Goal: Transaction & Acquisition: Purchase product/service

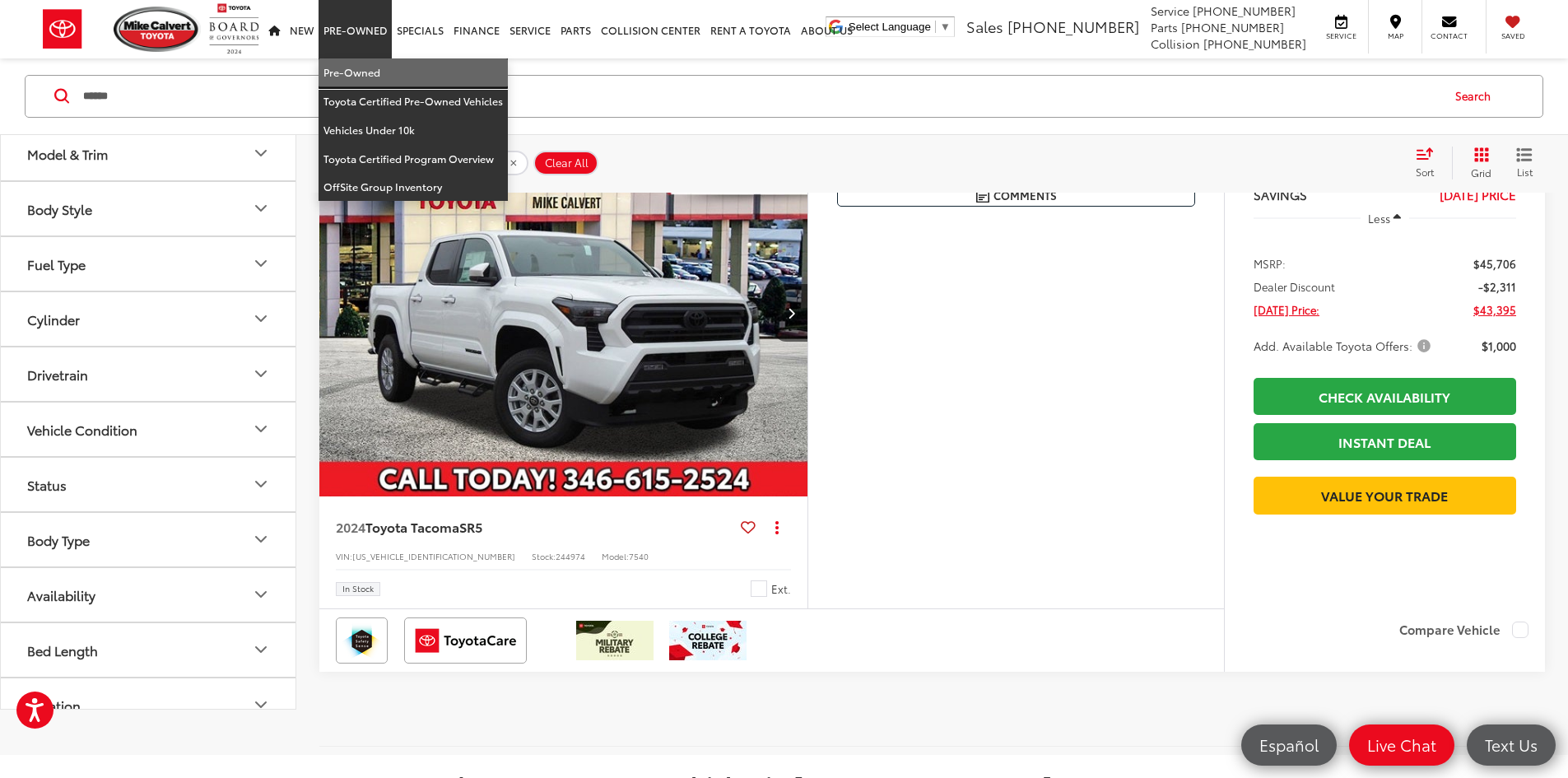
click at [377, 63] on link "Pre-Owned" at bounding box center [413, 73] width 189 height 29
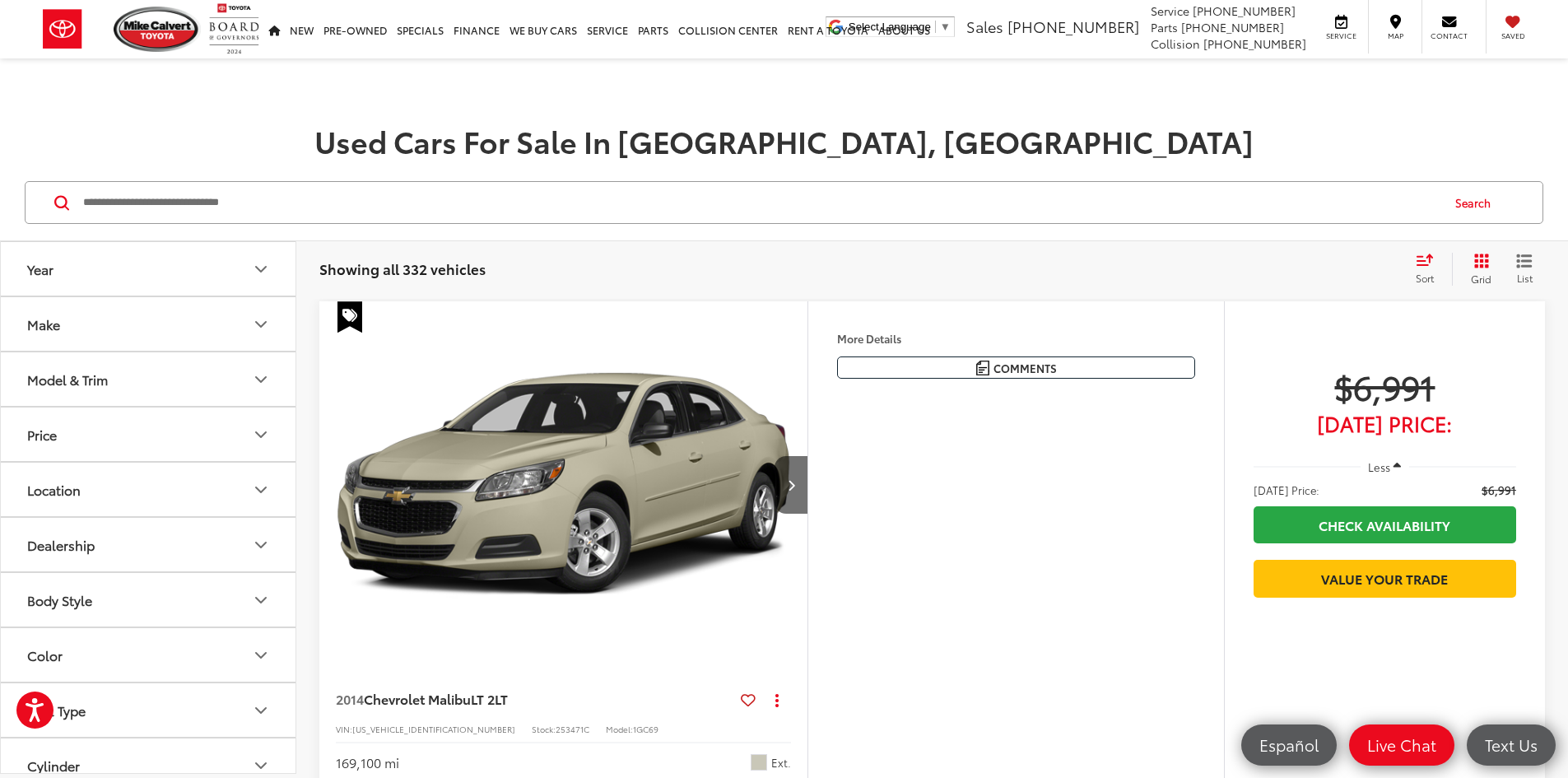
click at [406, 200] on input "Search by Make, Model, or Keyword" at bounding box center [761, 202] width 1358 height 40
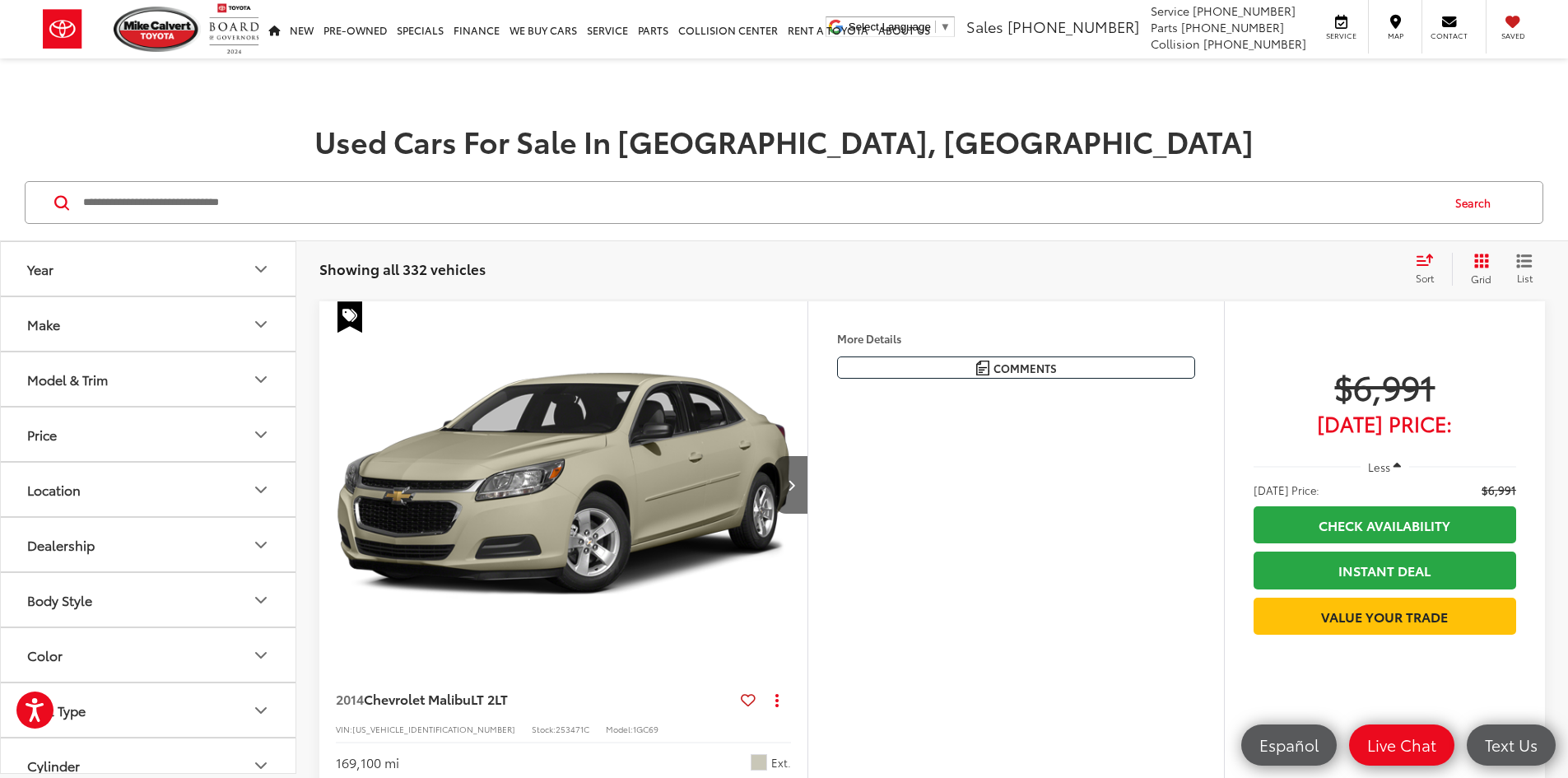
paste input "*******"
type input "*******"
click at [1464, 195] on button "Search" at bounding box center [1477, 202] width 75 height 41
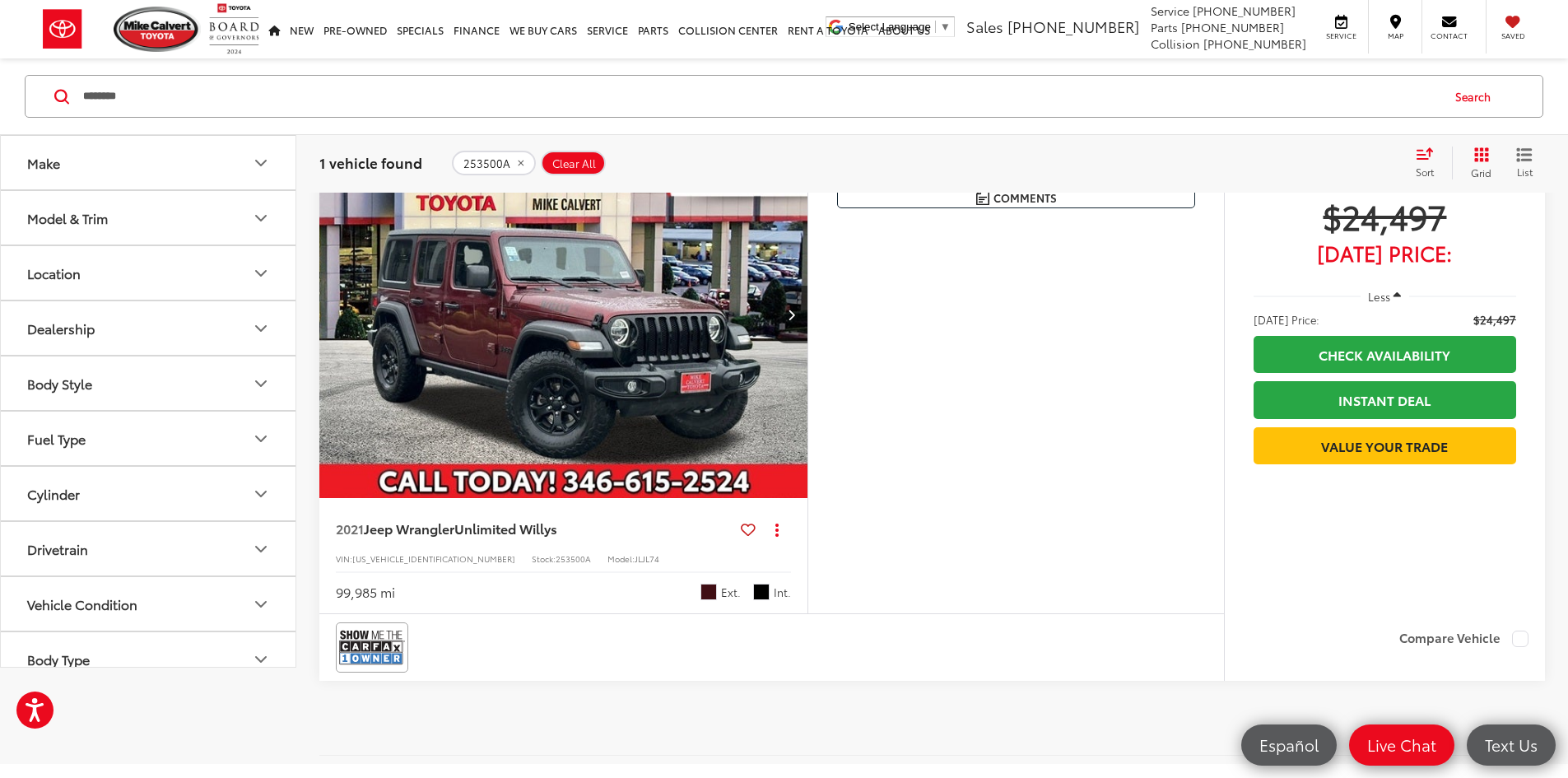
scroll to position [412, 0]
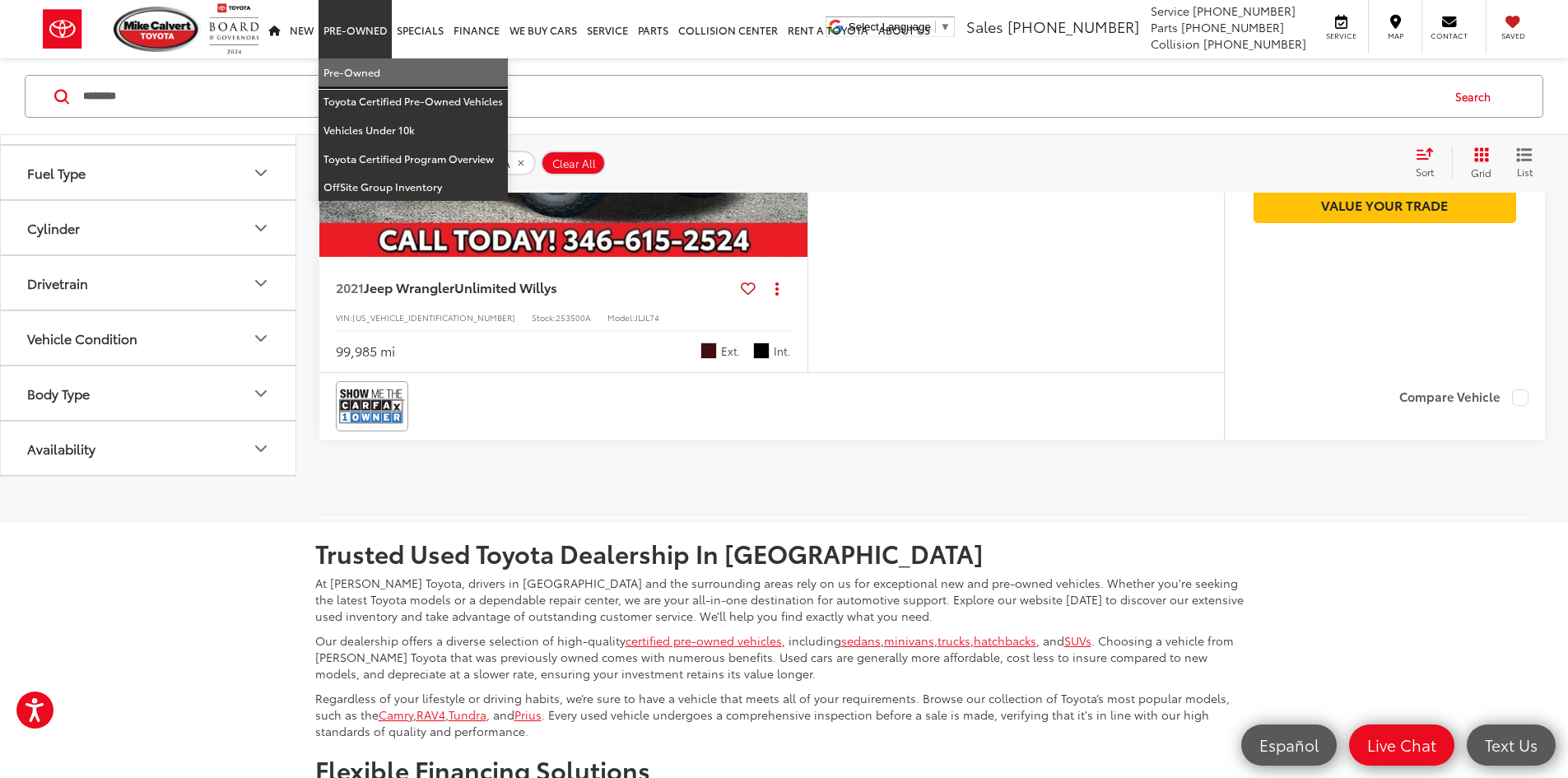
click at [361, 72] on link "Pre-Owned" at bounding box center [413, 73] width 189 height 29
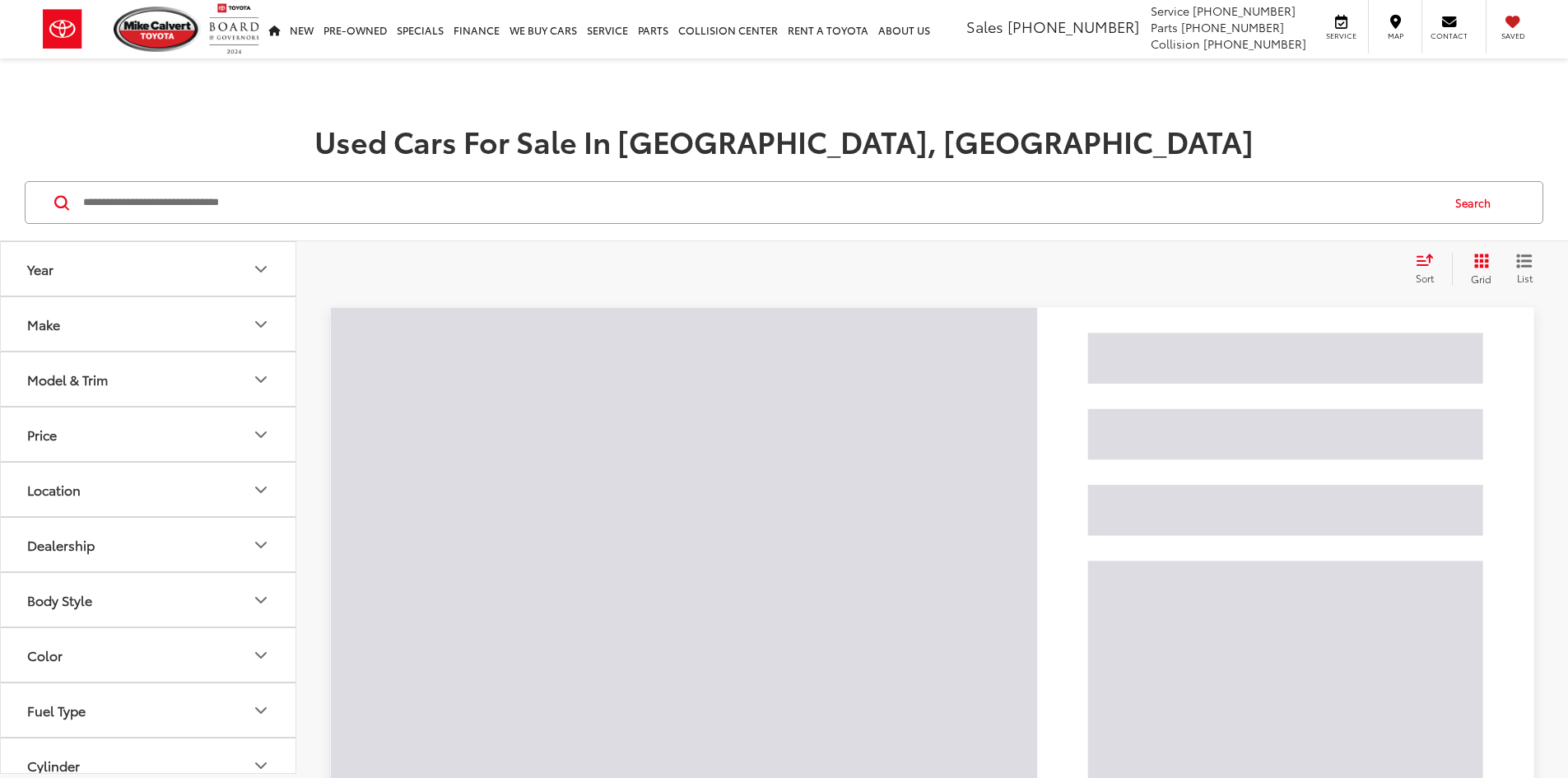
click at [184, 206] on input "Search by Make, Model, or Keyword" at bounding box center [761, 202] width 1358 height 40
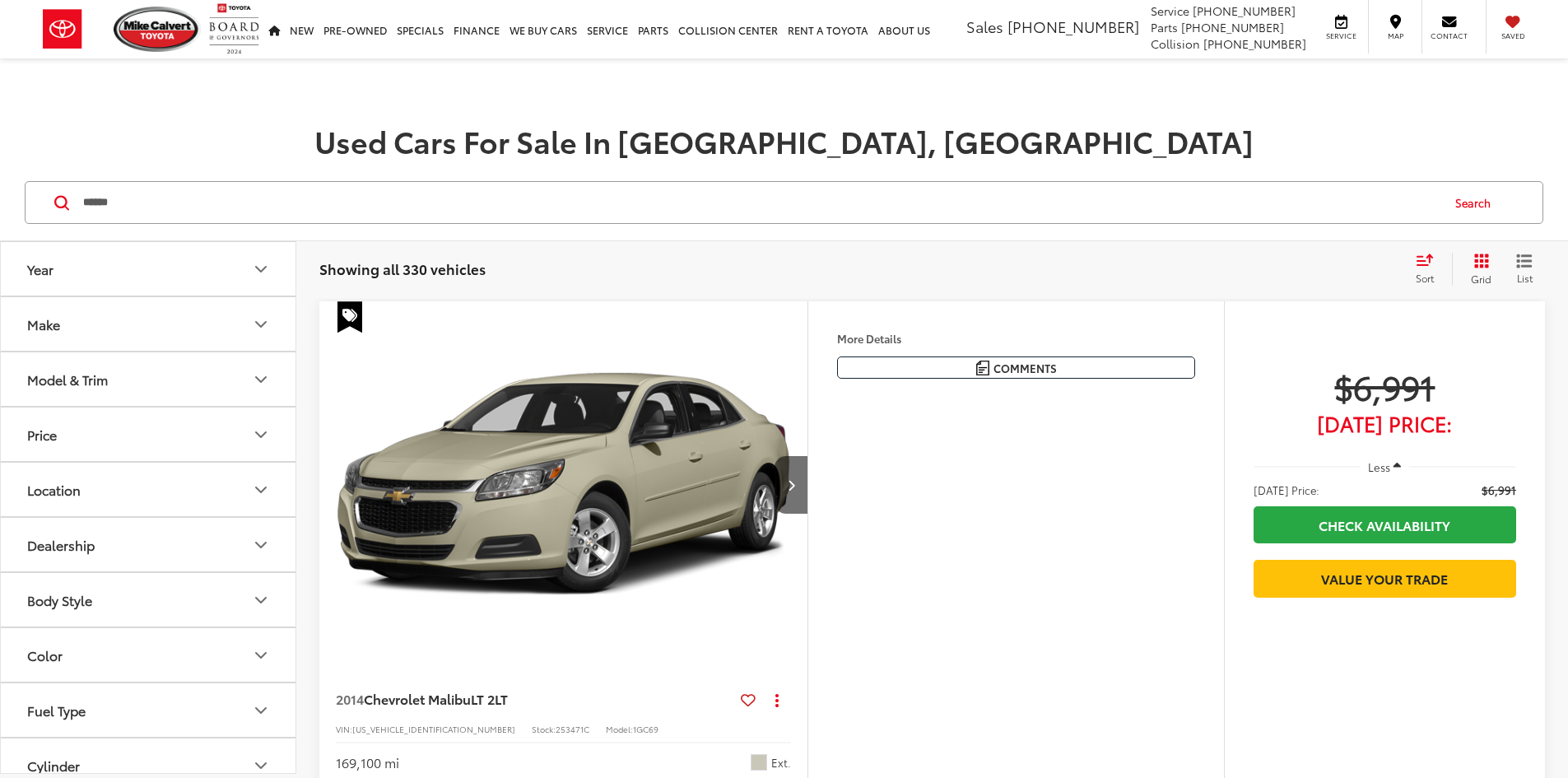
type input "******"
click at [1473, 204] on button "Search" at bounding box center [1477, 202] width 75 height 41
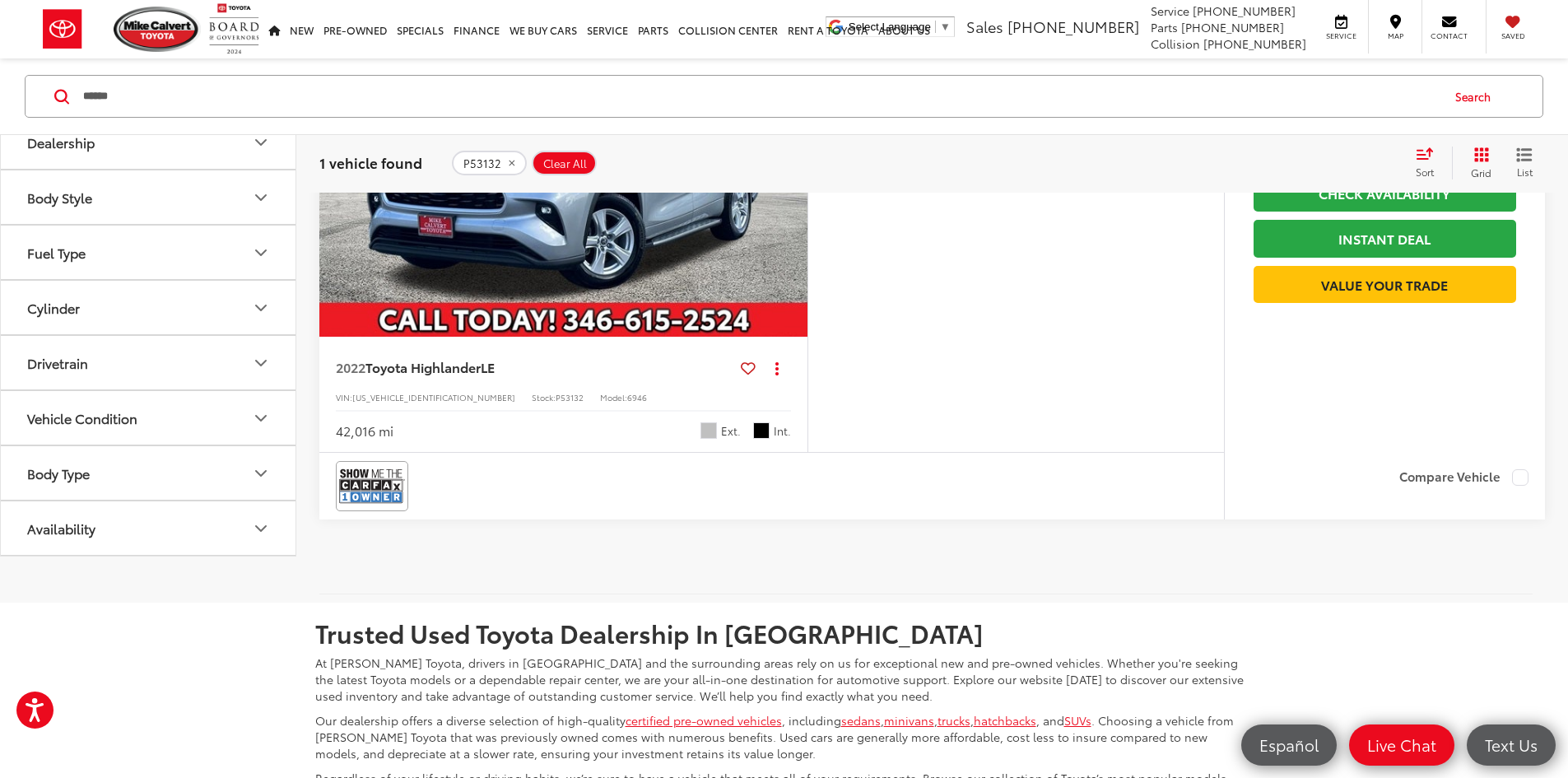
scroll to position [412, 0]
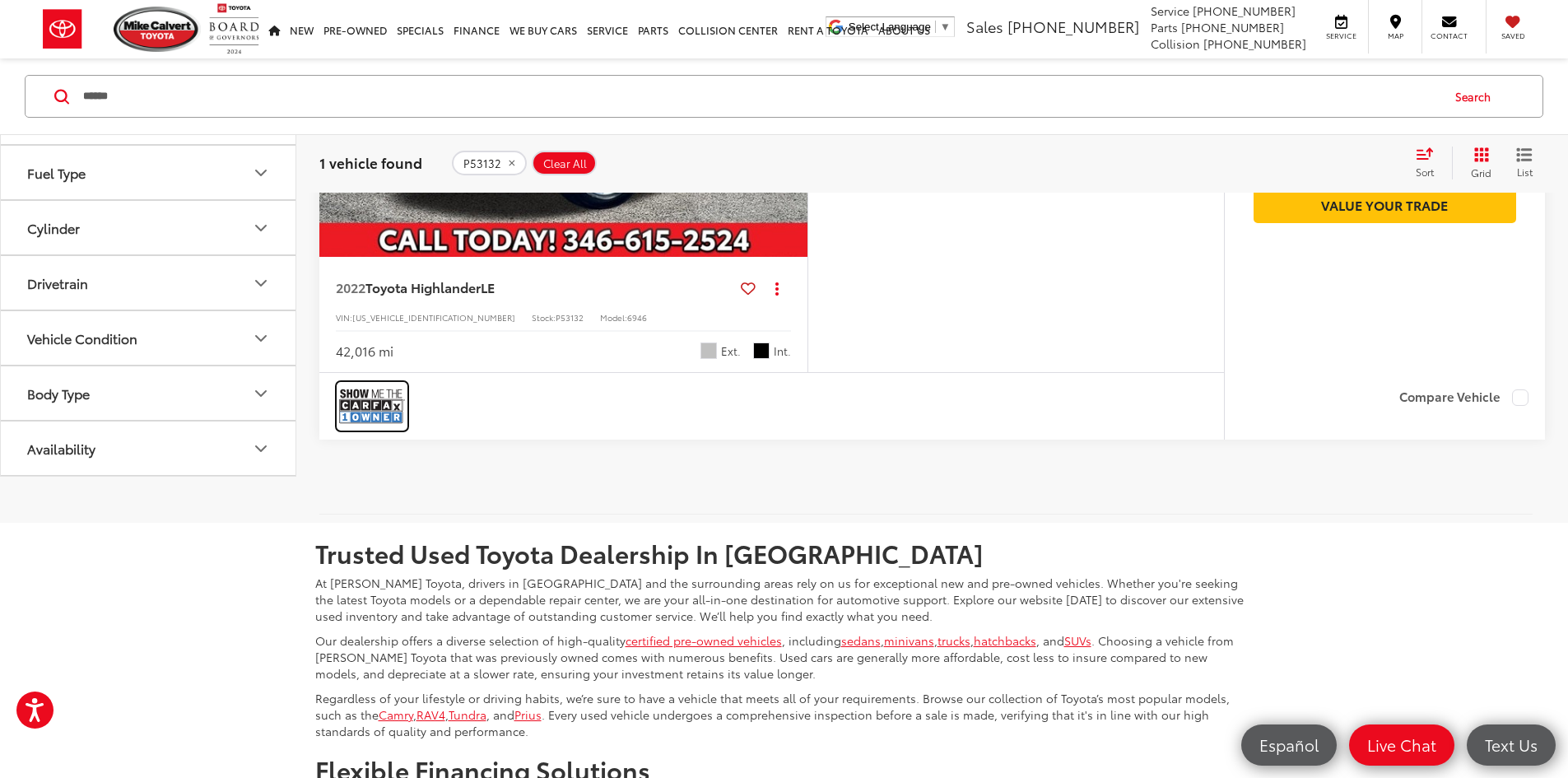
click at [389, 428] on img at bounding box center [372, 406] width 66 height 44
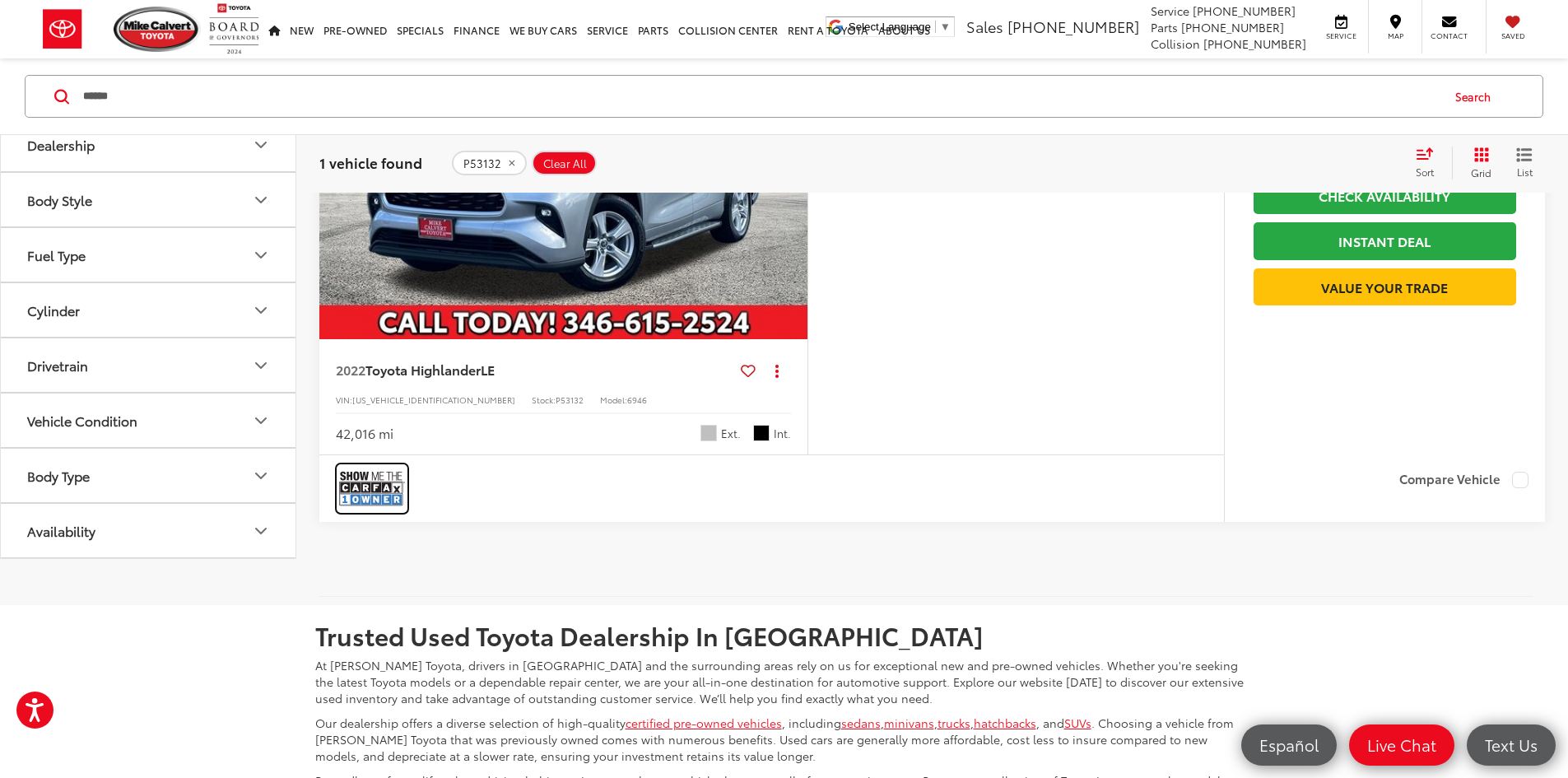
scroll to position [0, 0]
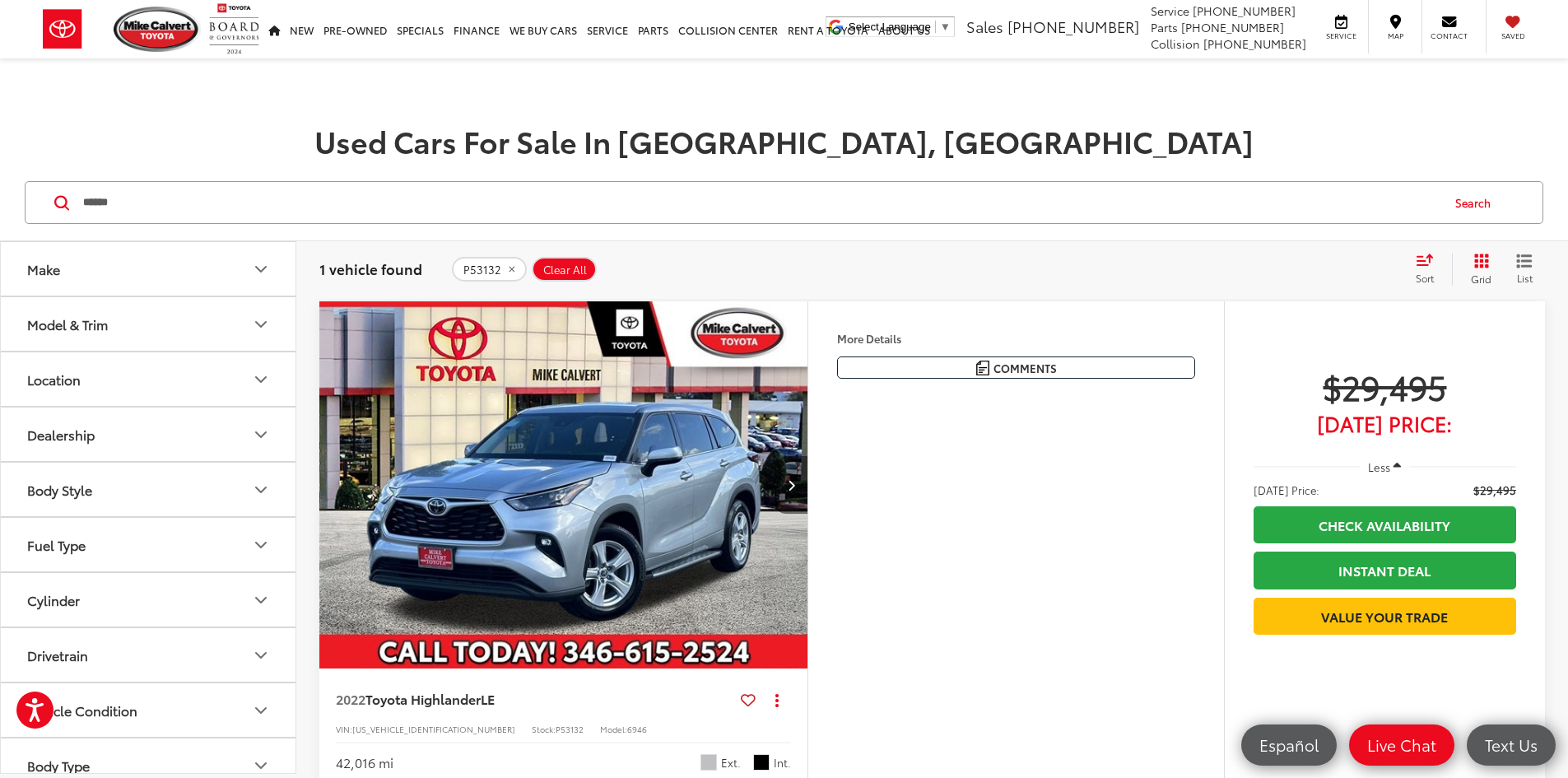
click at [795, 490] on icon "Next image" at bounding box center [792, 485] width 7 height 12
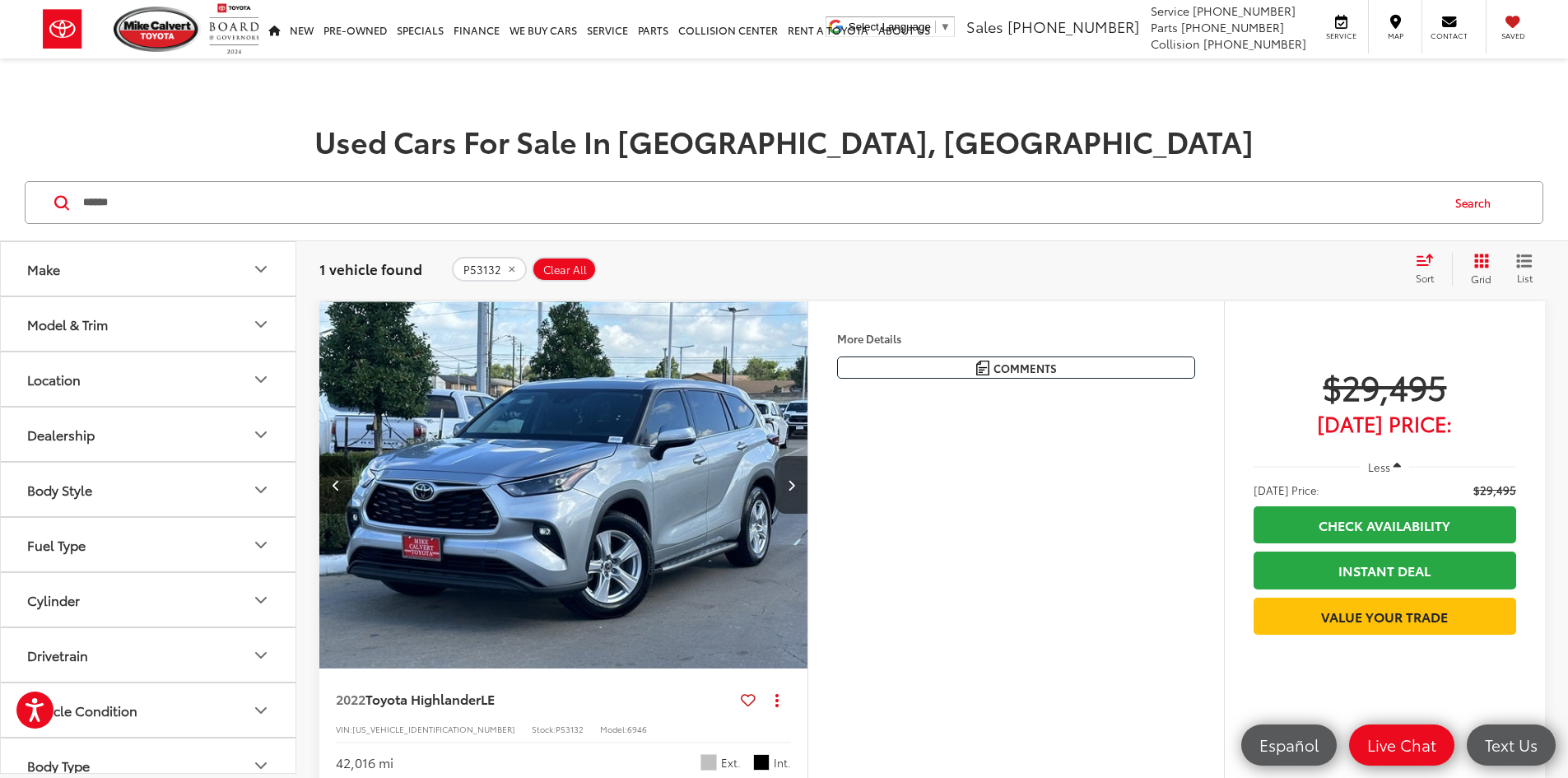
scroll to position [0, 624]
click at [321, 534] on div "2022 Toyota Highlander LE Copy Link Share Print View Details VIN: 5TDZZRAH2NS54…" at bounding box center [932, 618] width 1272 height 633
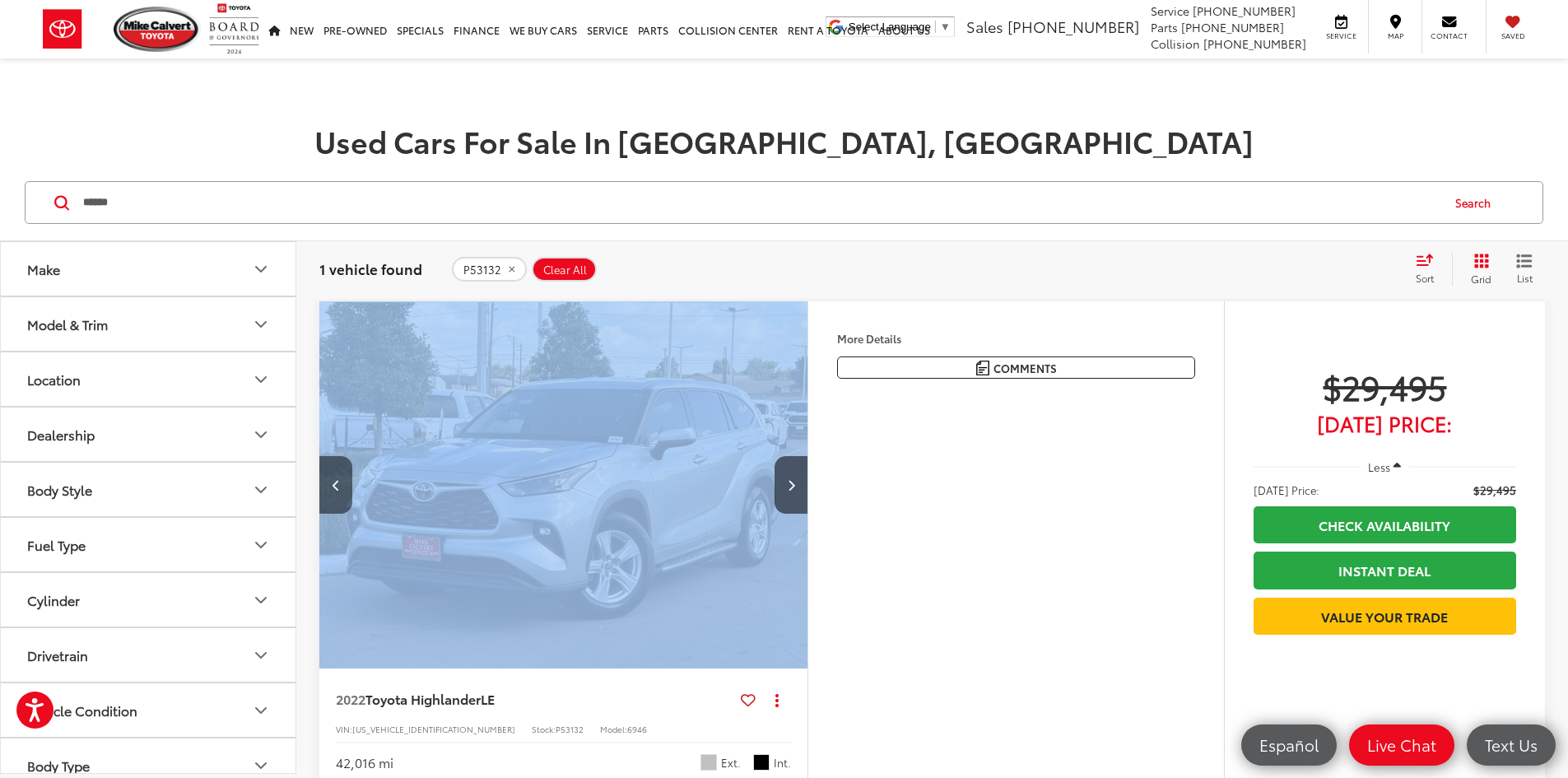
click at [345, 514] on button "Previous image" at bounding box center [336, 485] width 33 height 58
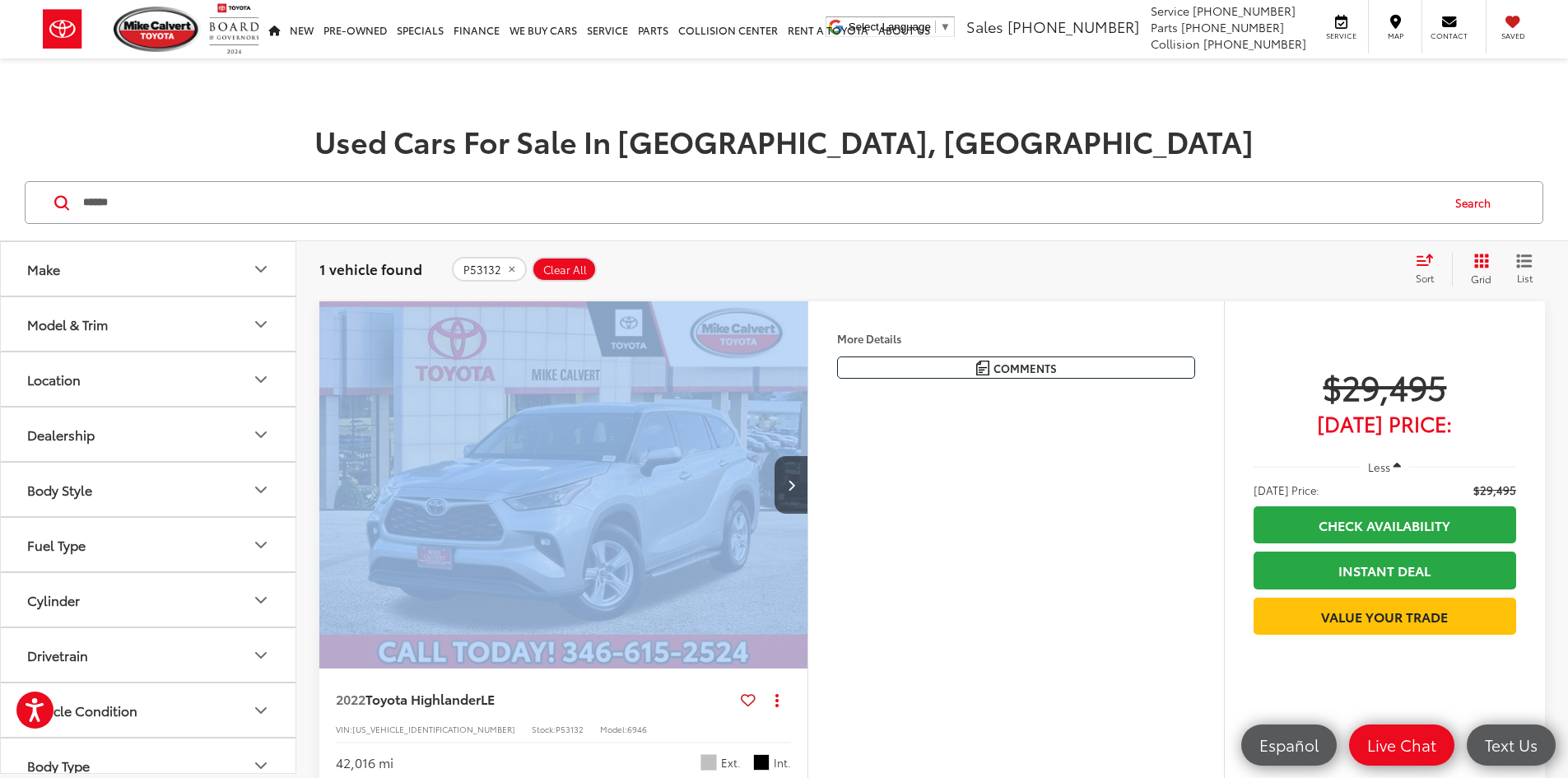
scroll to position [0, 0]
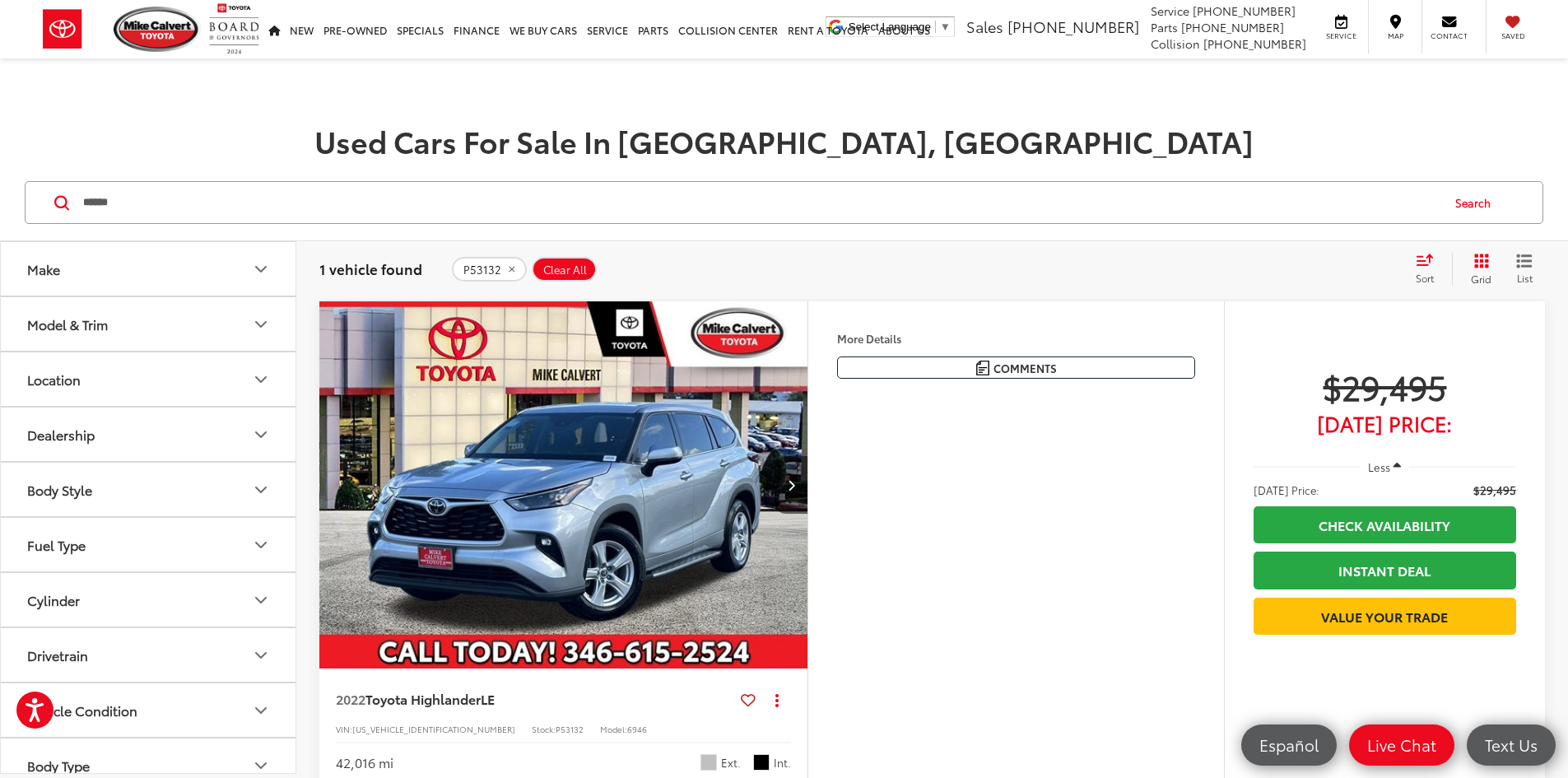
click at [994, 605] on div "Features Bluetooth® 3rd Row Seating Android Auto Apple CarPlay Keyless Entry Ke…" at bounding box center [1016, 542] width 417 height 482
click at [999, 595] on div "Features Bluetooth® 3rd Row Seating Android Auto Apple CarPlay Keyless Entry Ke…" at bounding box center [1016, 542] width 417 height 482
click at [808, 514] on button "Next image" at bounding box center [791, 485] width 33 height 58
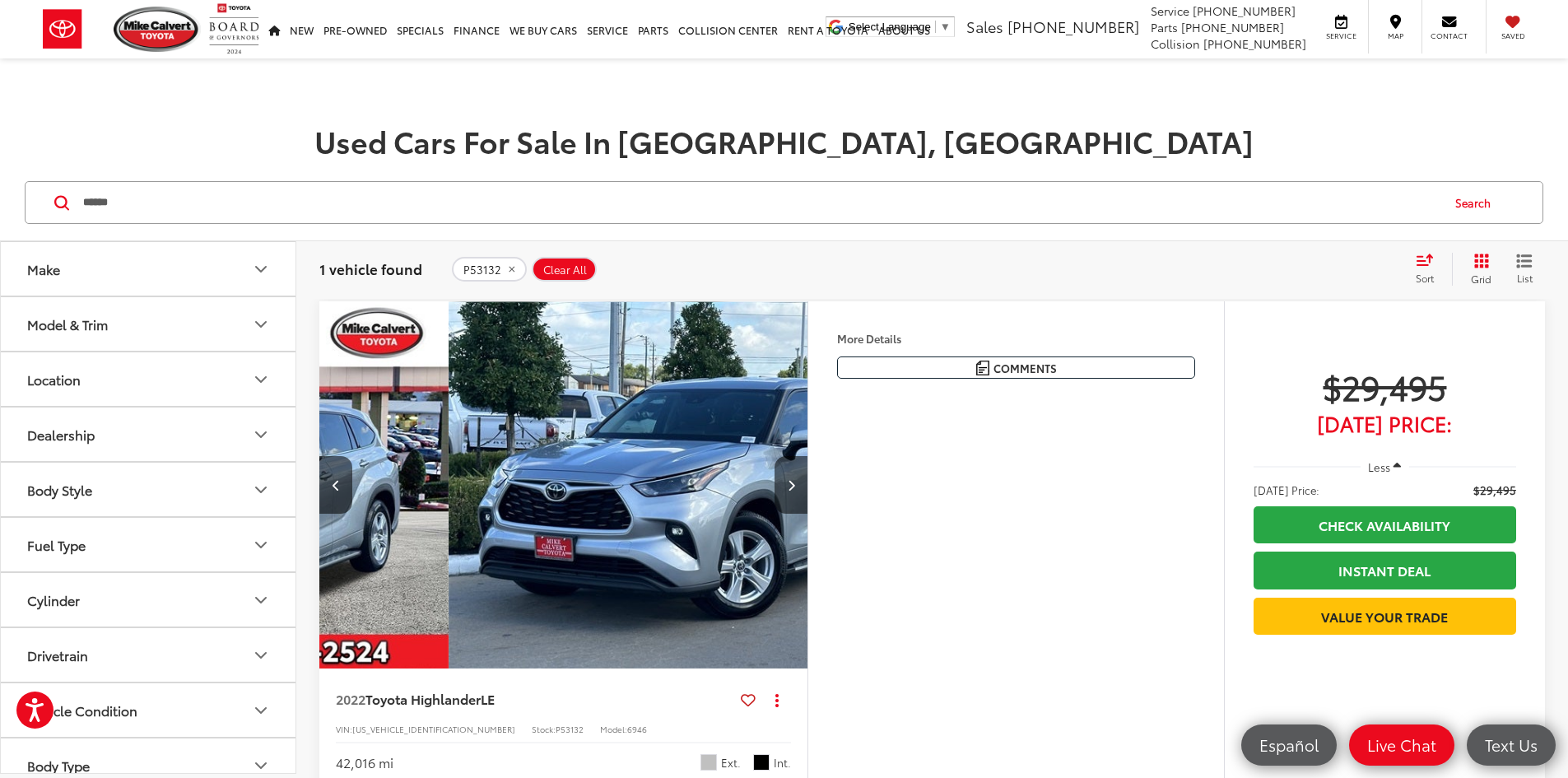
click at [1019, 561] on div "Features Bluetooth® 3rd Row Seating Android Auto Apple CarPlay Keyless Entry Ke…" at bounding box center [1016, 542] width 417 height 482
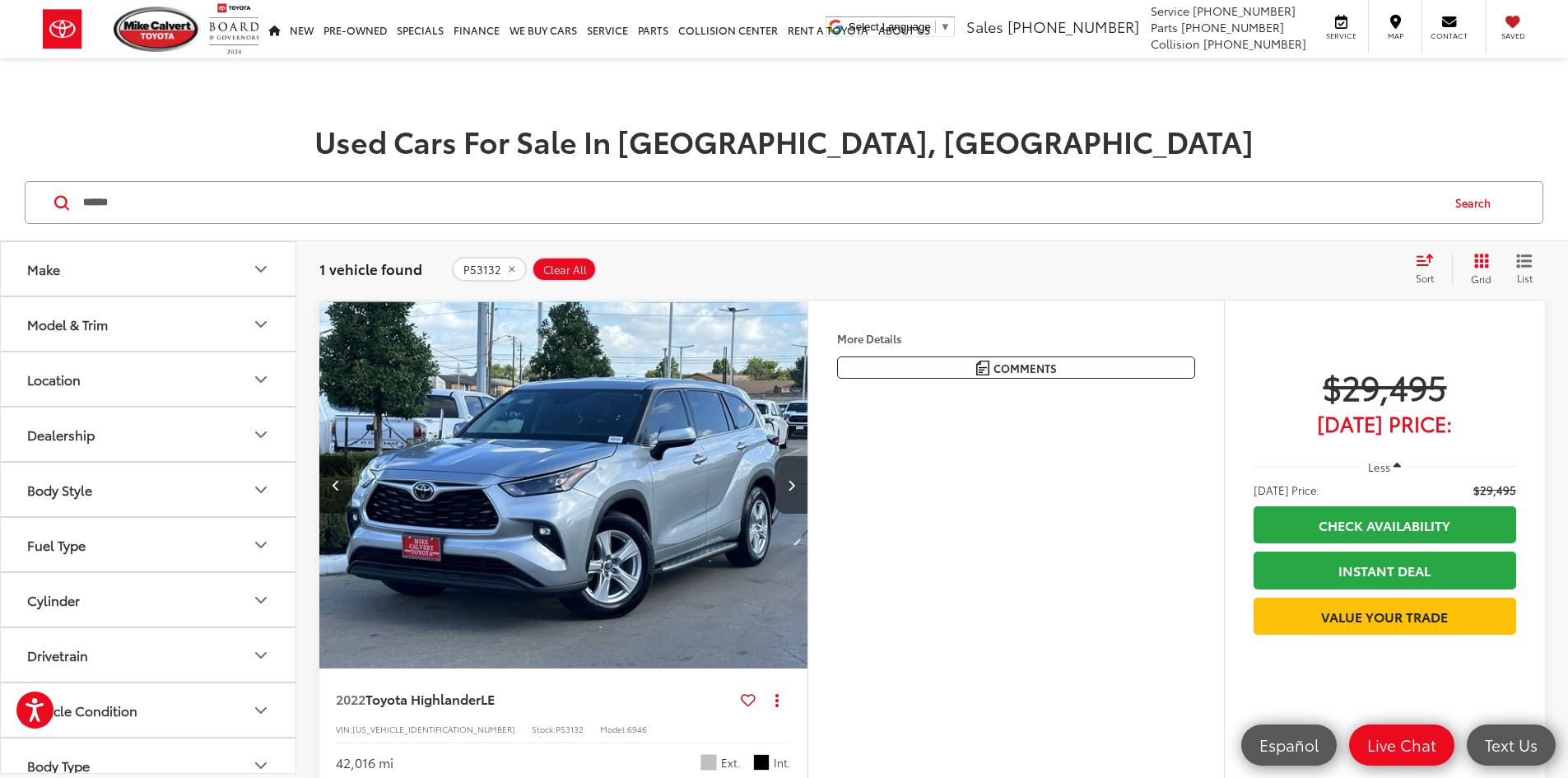
click at [808, 514] on button "Next image" at bounding box center [791, 485] width 33 height 58
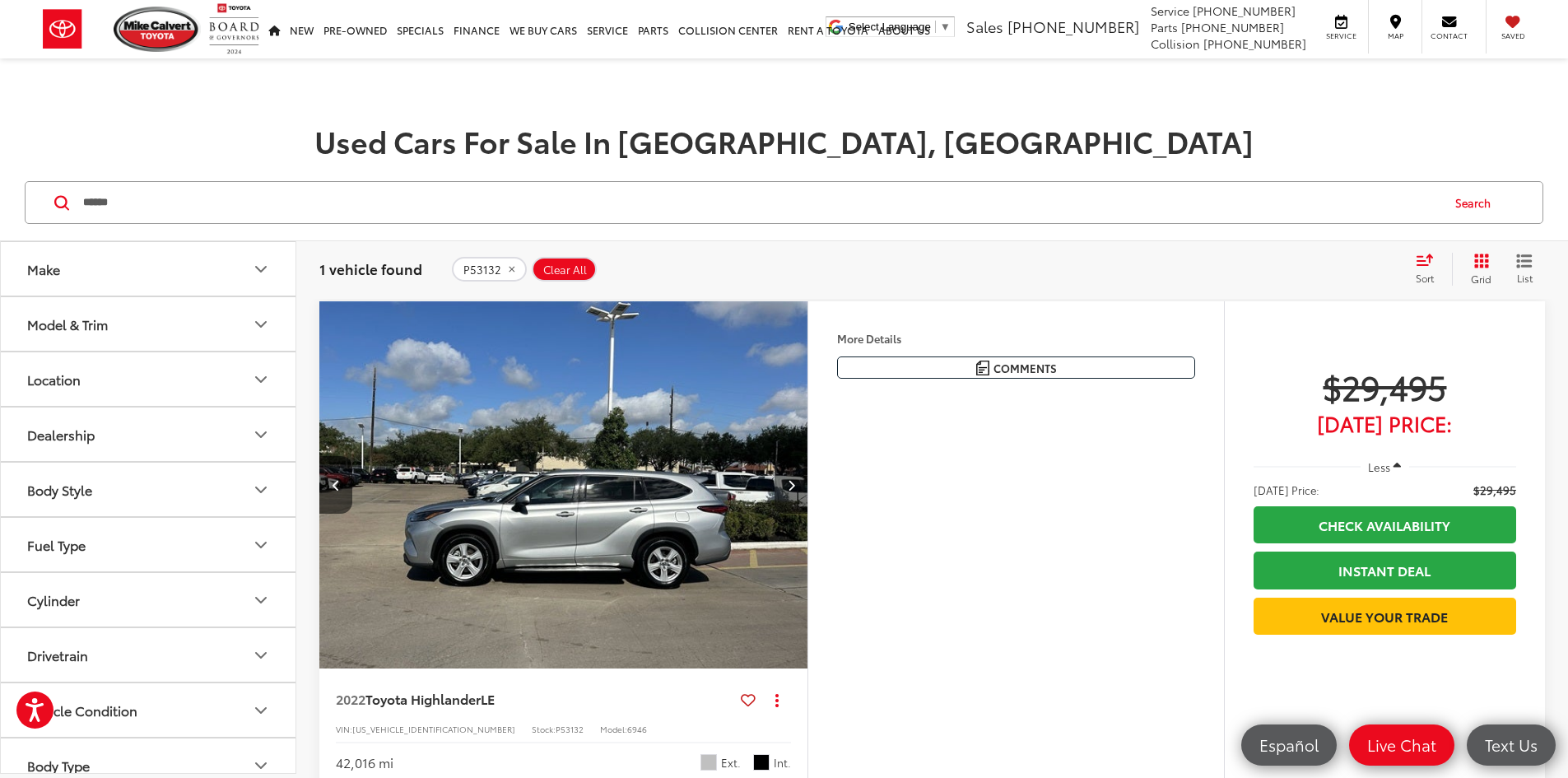
scroll to position [0, 1249]
click at [1007, 581] on div "Features Bluetooth® 3rd Row Seating Android Auto Apple CarPlay Keyless Entry Ke…" at bounding box center [1016, 542] width 417 height 482
click at [808, 514] on button "Next image" at bounding box center [791, 485] width 33 height 58
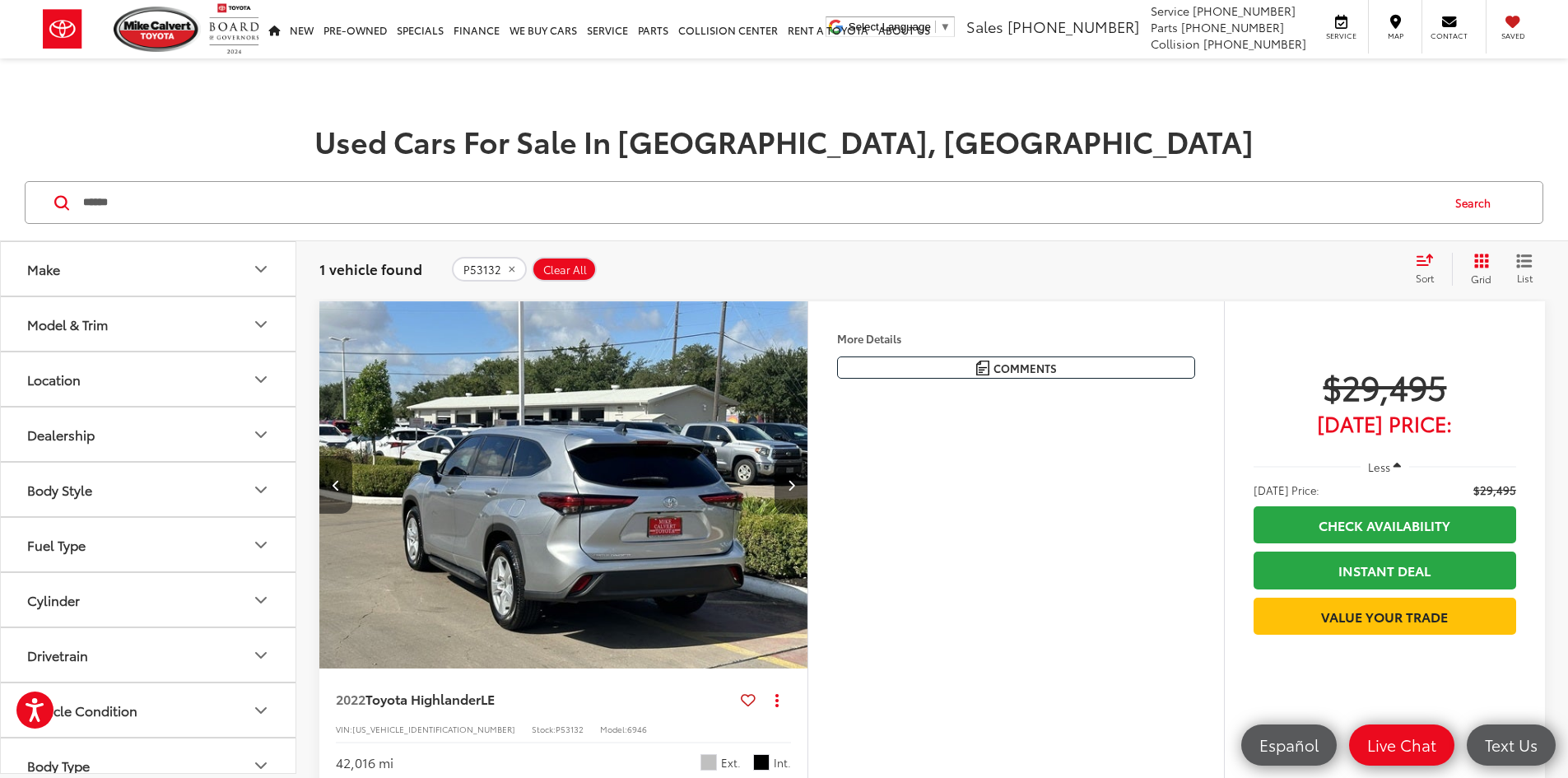
click at [337, 490] on icon "Previous image" at bounding box center [336, 485] width 7 height 12
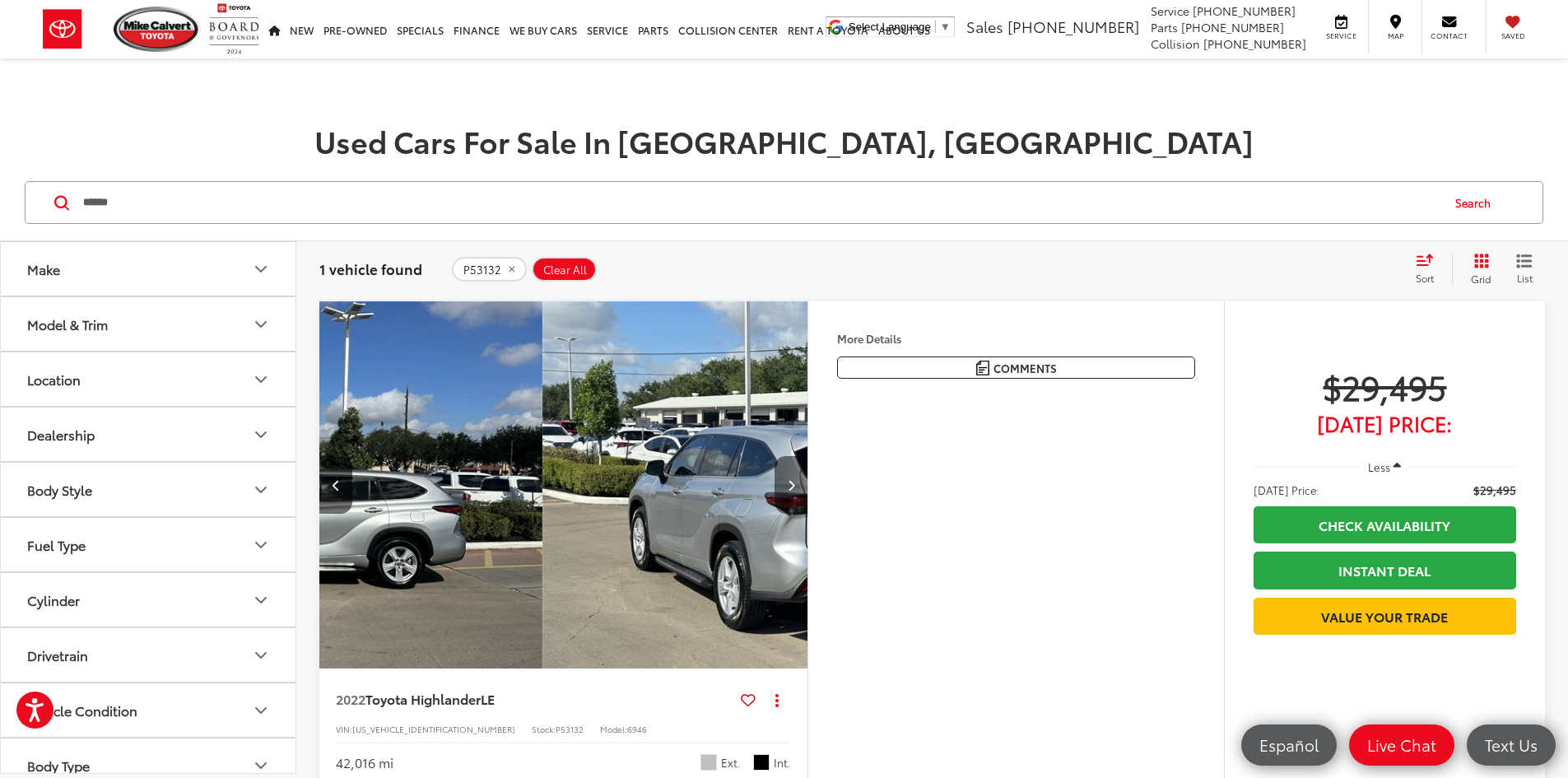
click at [808, 514] on button "Next image" at bounding box center [791, 485] width 33 height 58
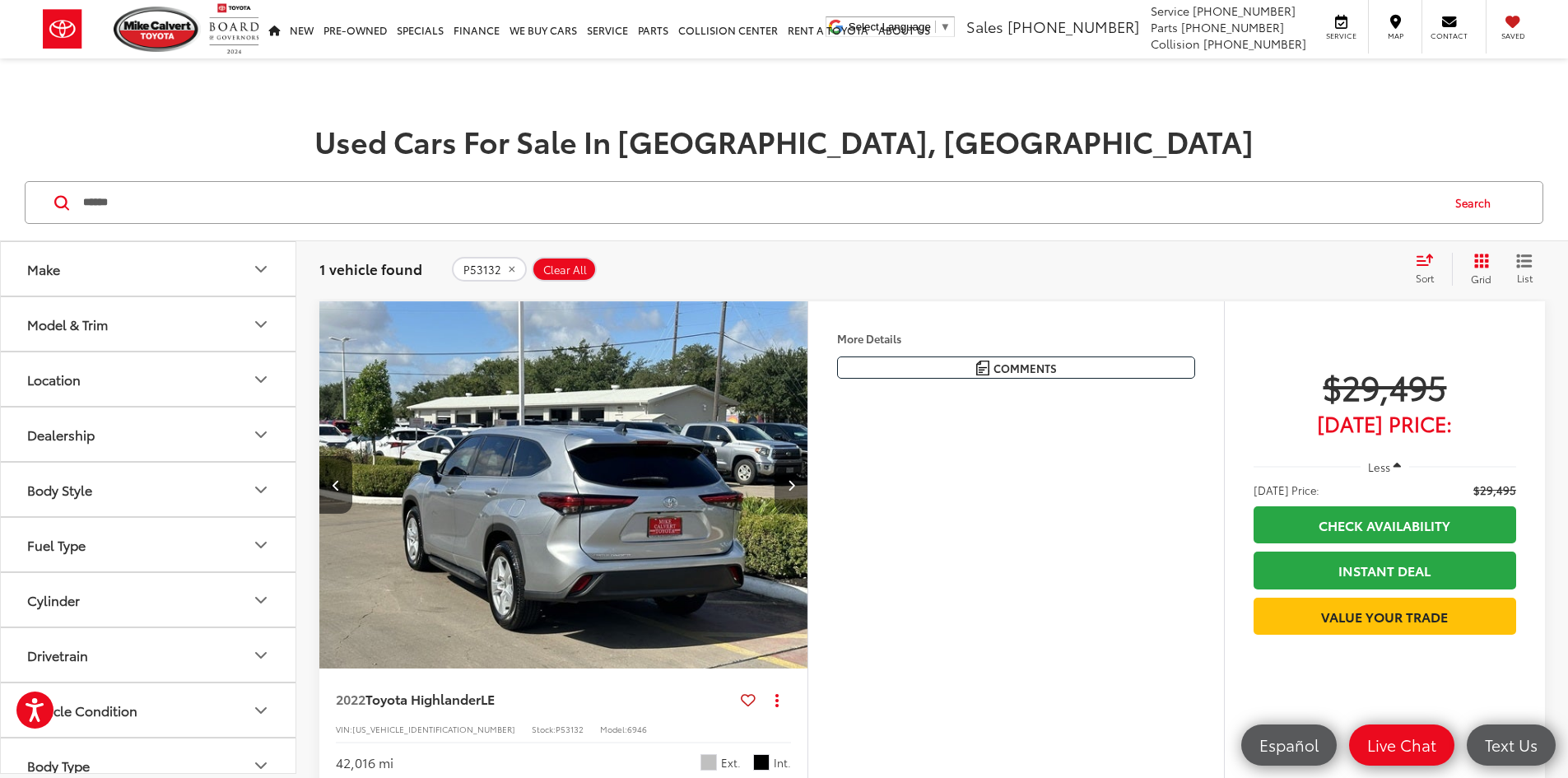
click at [795, 490] on icon "Next image" at bounding box center [792, 485] width 7 height 12
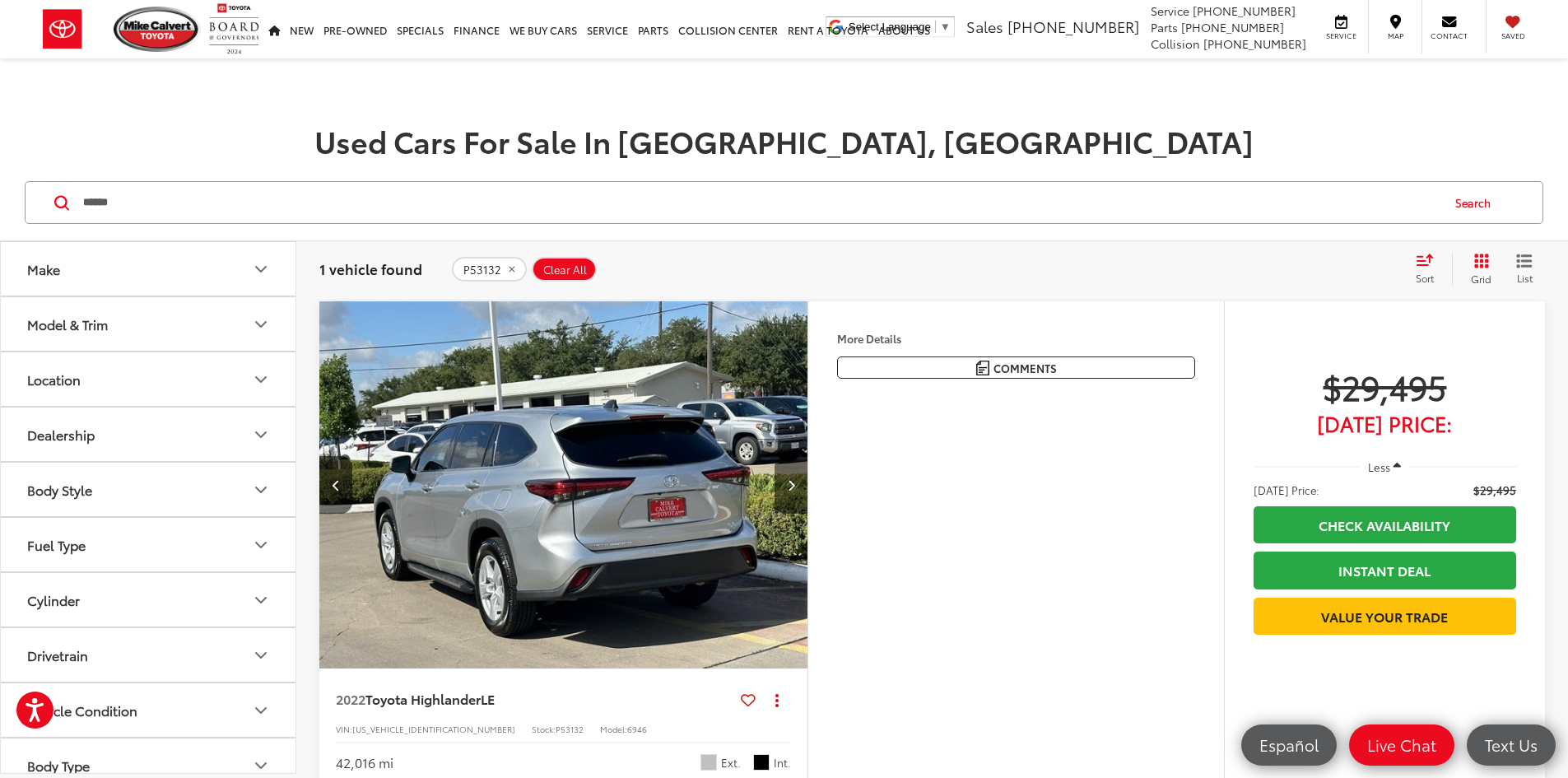
click at [795, 490] on icon "Next image" at bounding box center [792, 485] width 7 height 12
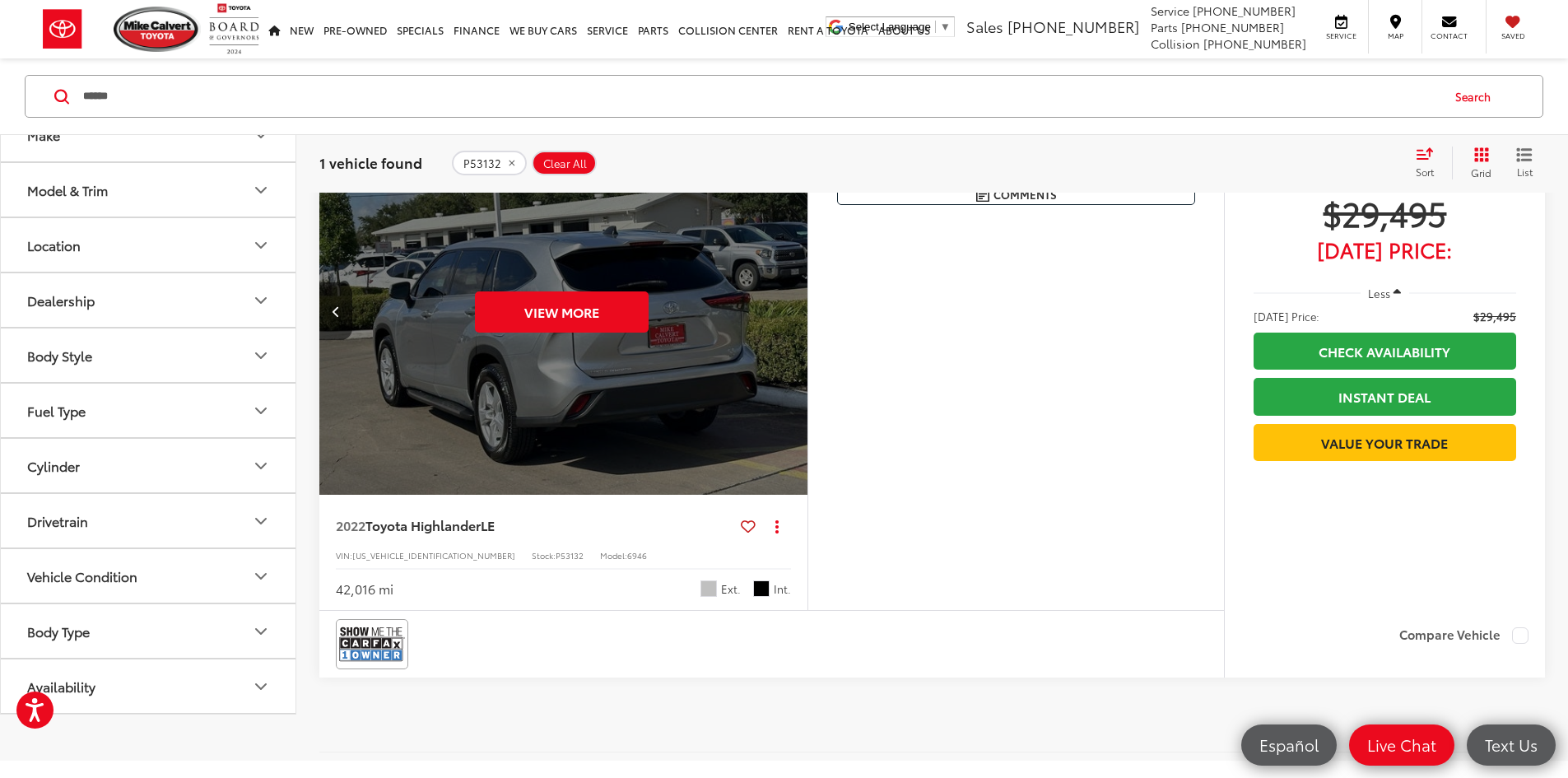
scroll to position [165, 0]
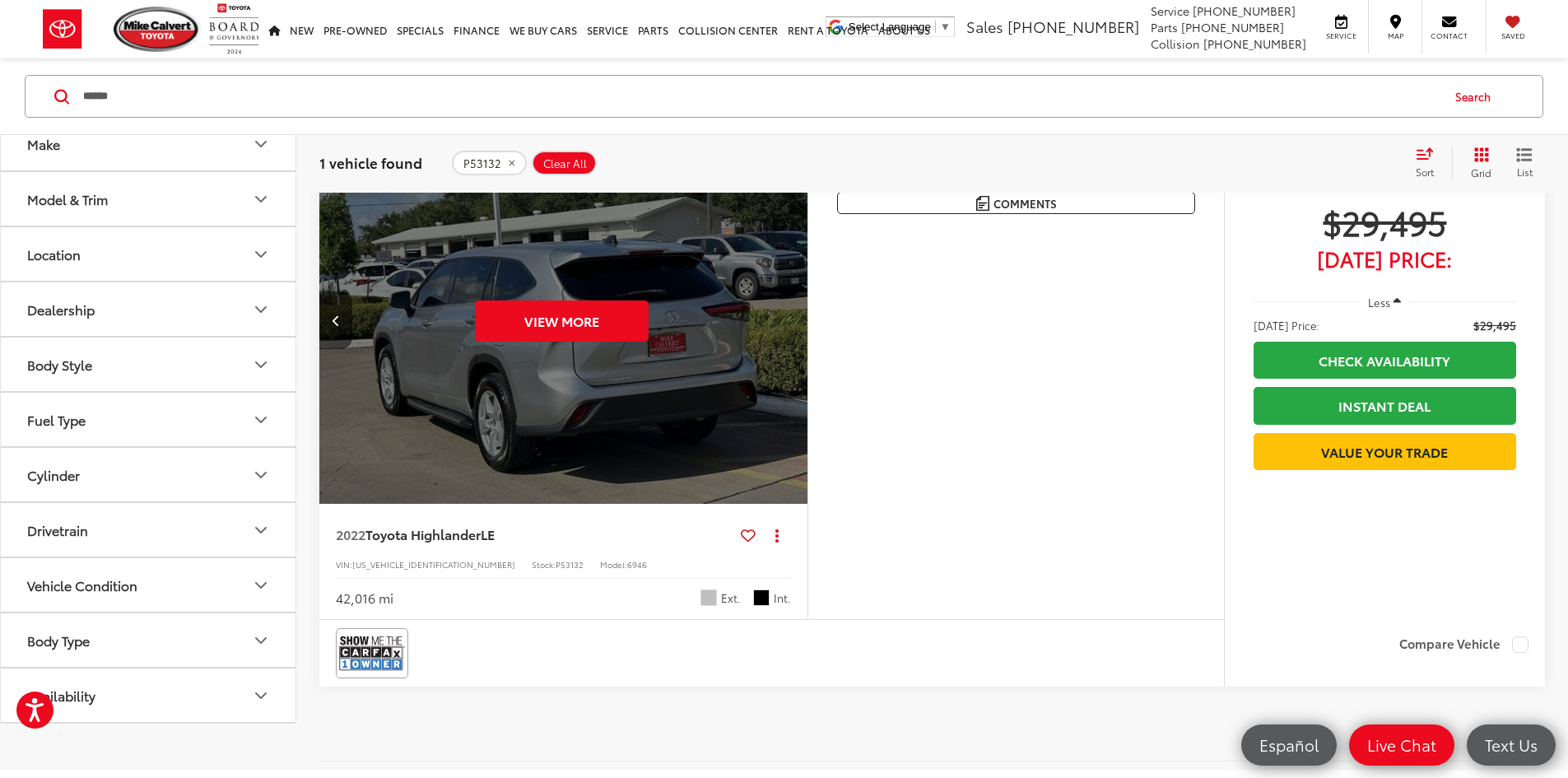
click at [347, 349] on button "Previous image" at bounding box center [336, 320] width 33 height 58
click at [338, 349] on button "Previous image" at bounding box center [336, 320] width 33 height 58
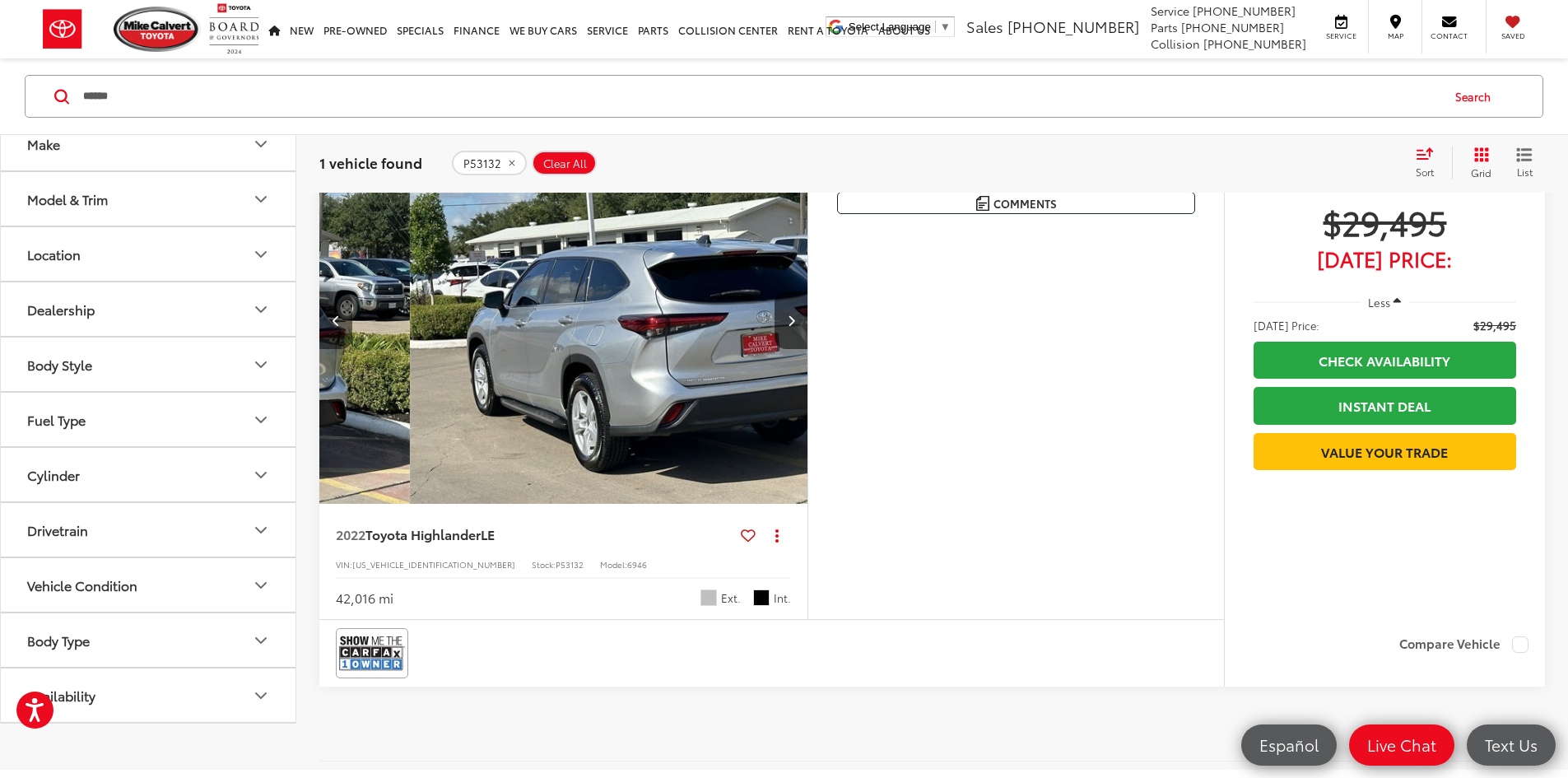
click at [338, 349] on button "Previous image" at bounding box center [336, 320] width 33 height 58
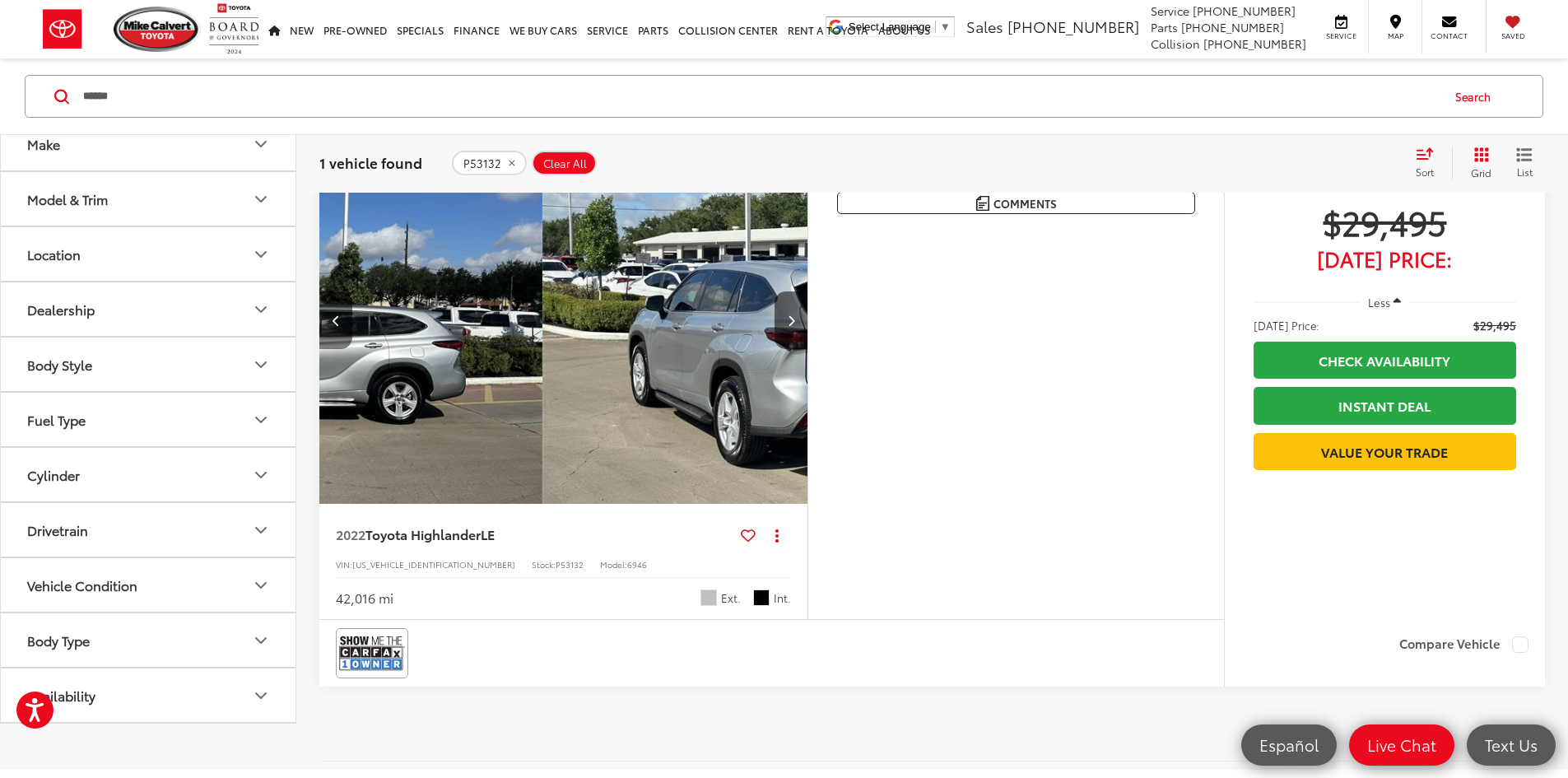
click at [338, 349] on button "Previous image" at bounding box center [336, 320] width 33 height 58
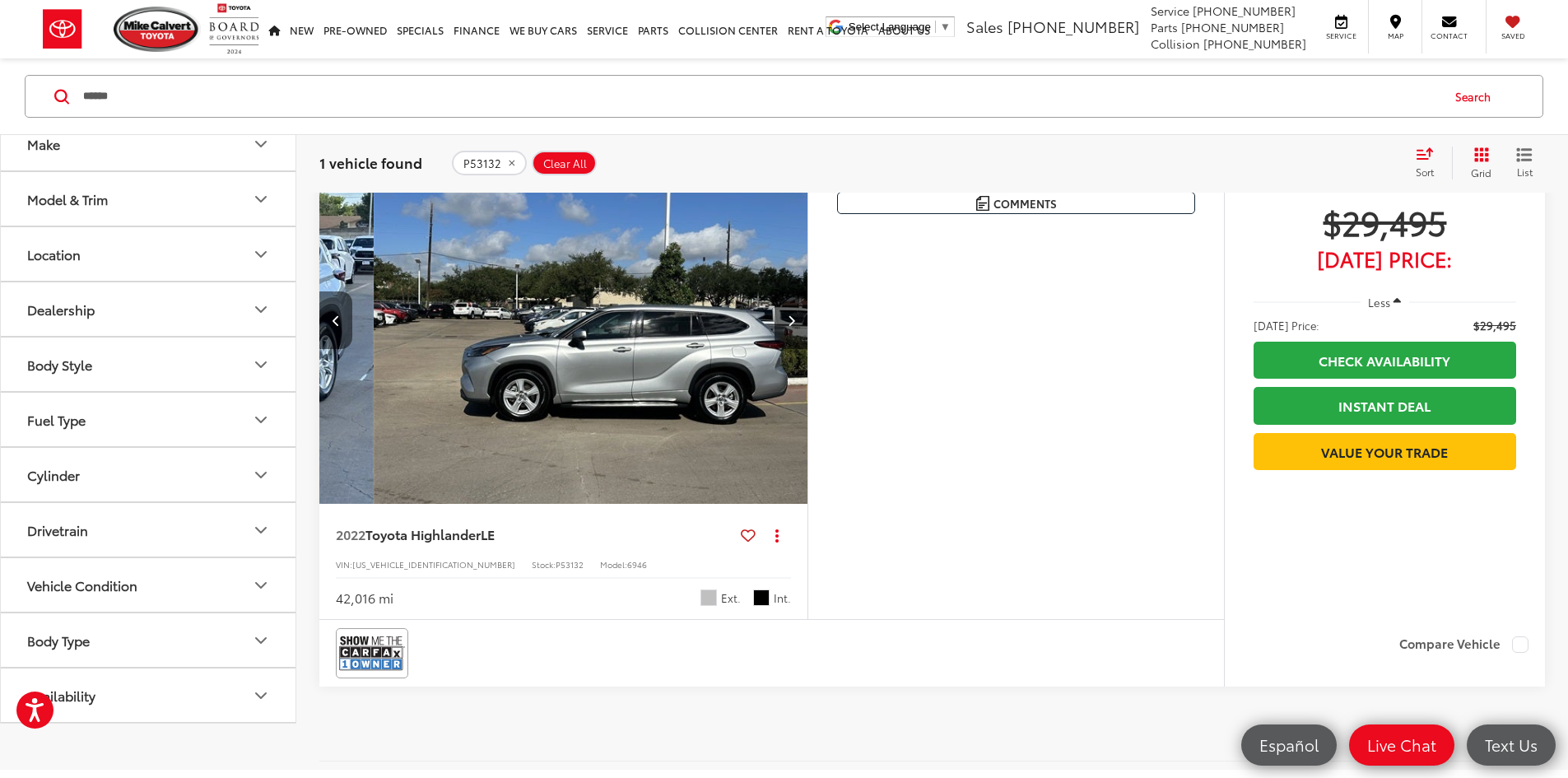
scroll to position [0, 624]
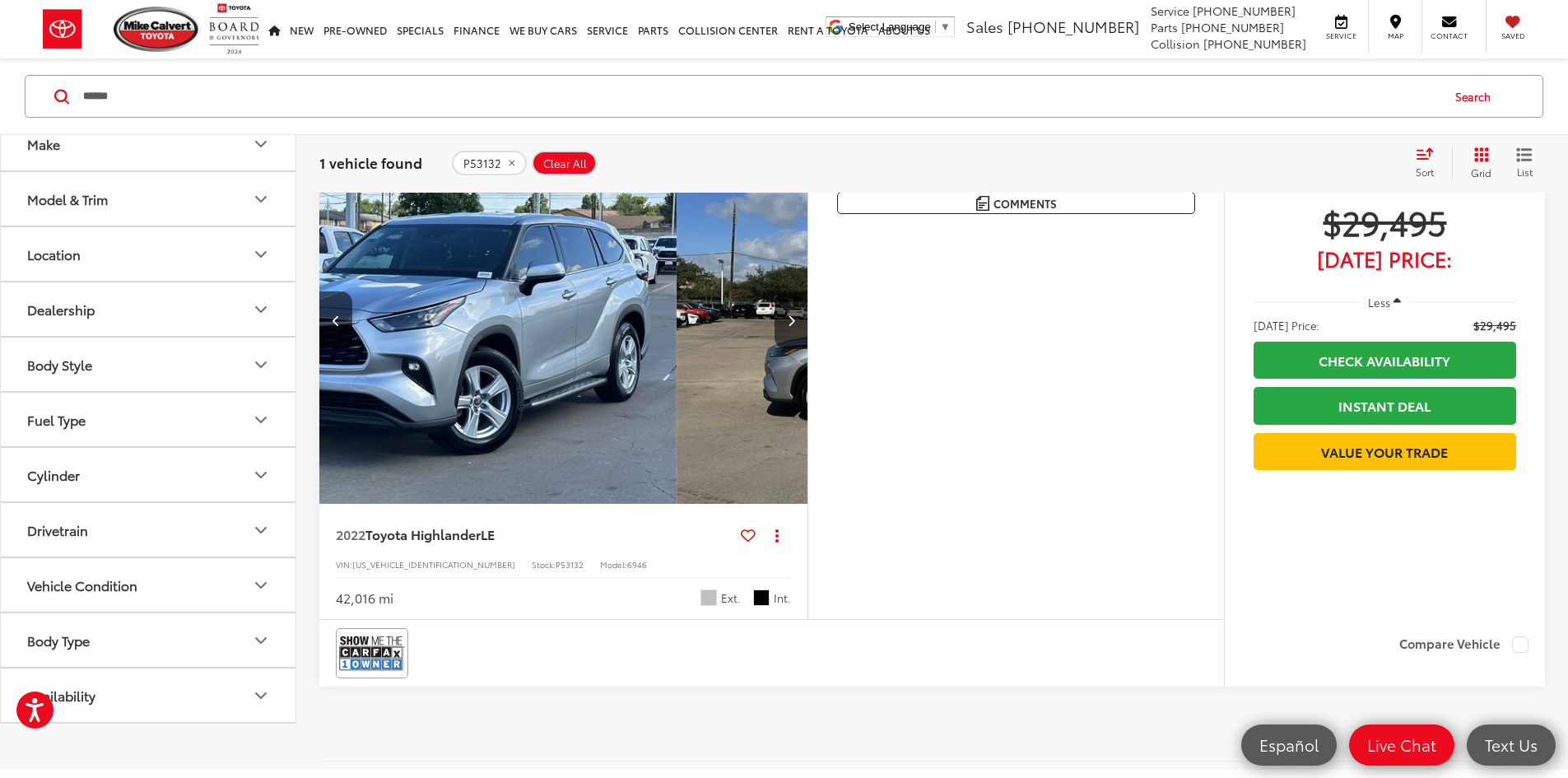
click at [676, 442] on img "2022 Toyota Highlander LE 1" at bounding box center [430, 320] width 490 height 368
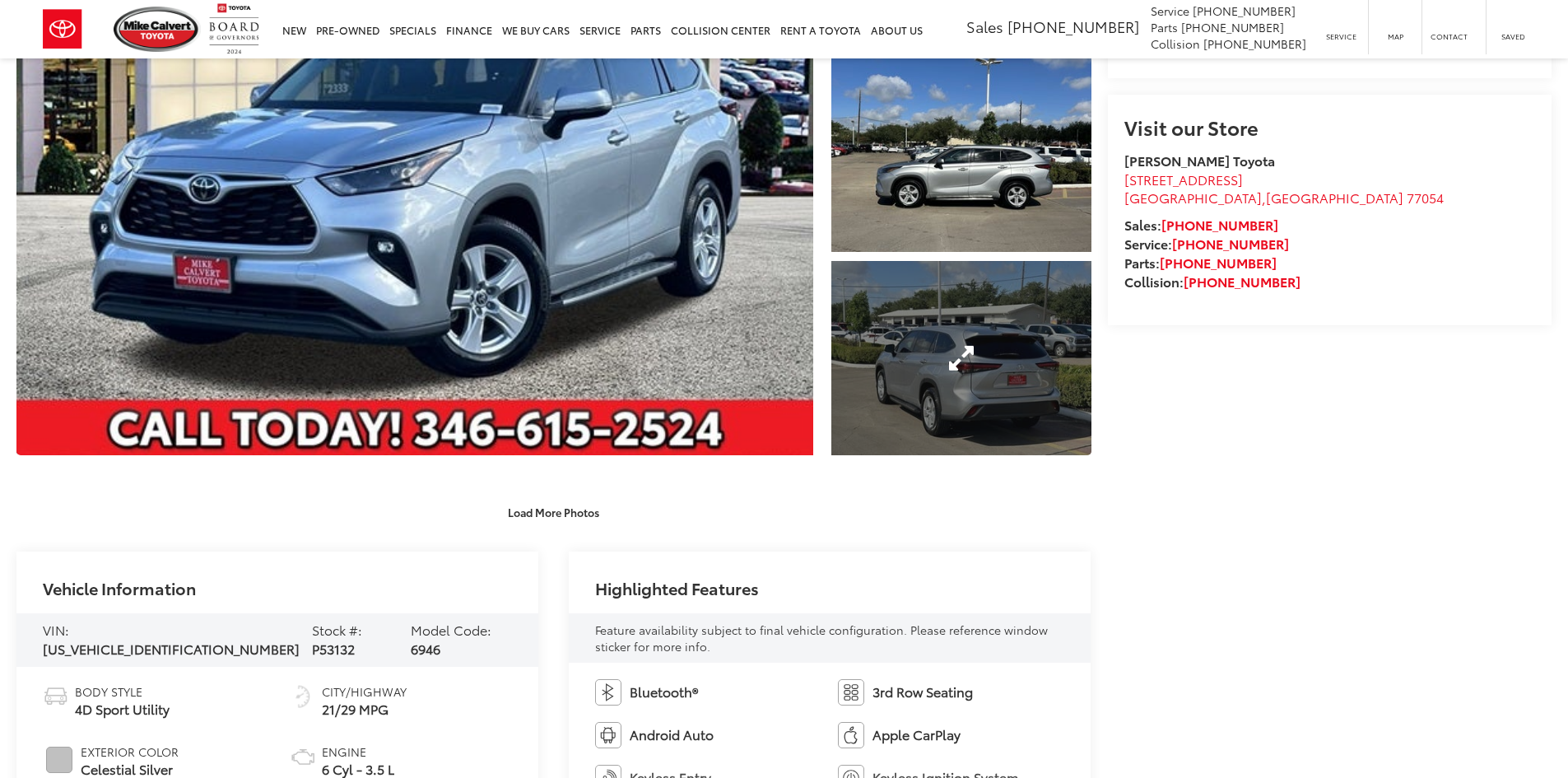
scroll to position [83, 0]
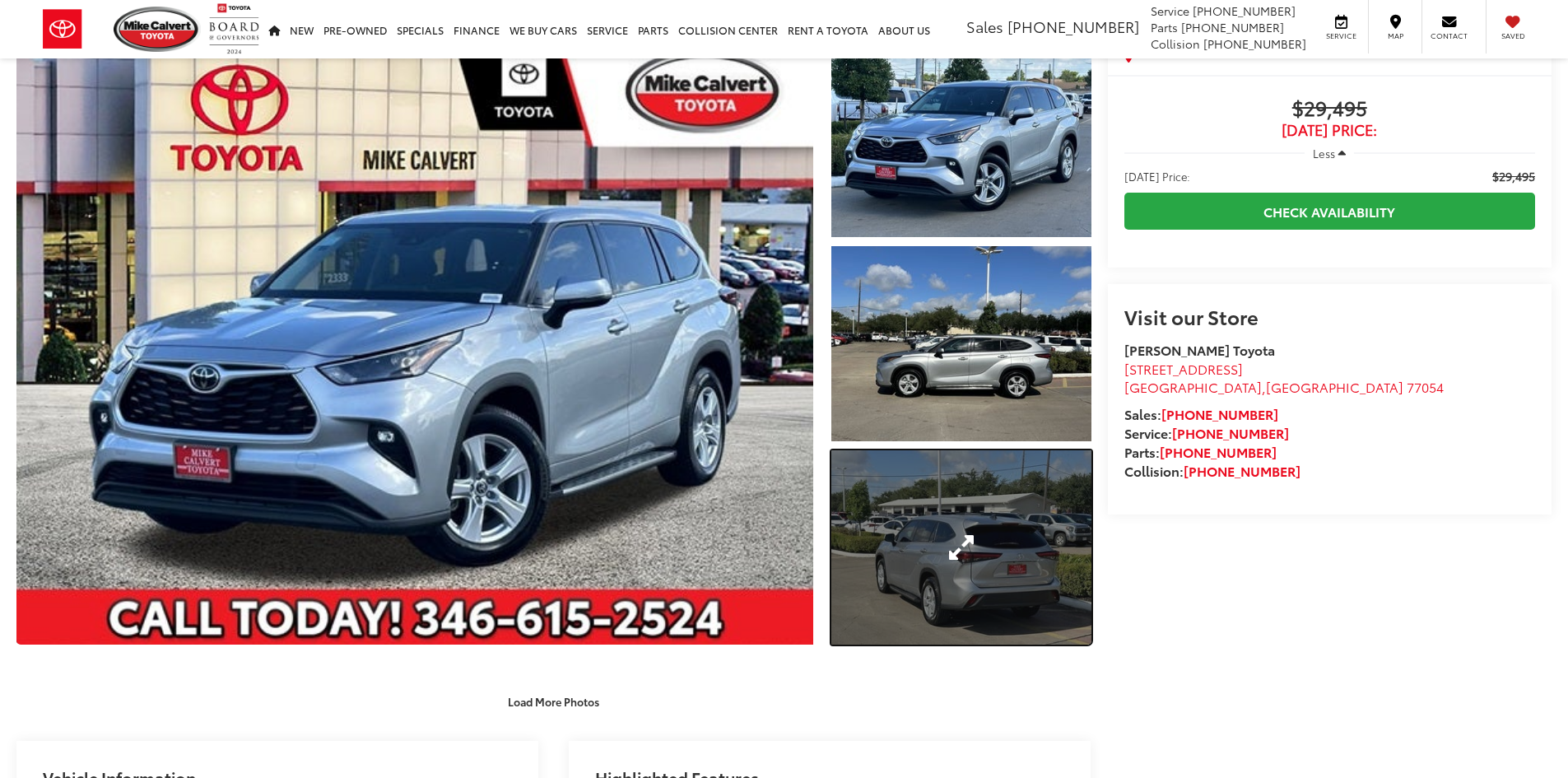
click at [926, 567] on link "Expand Photo 3" at bounding box center [961, 548] width 260 height 195
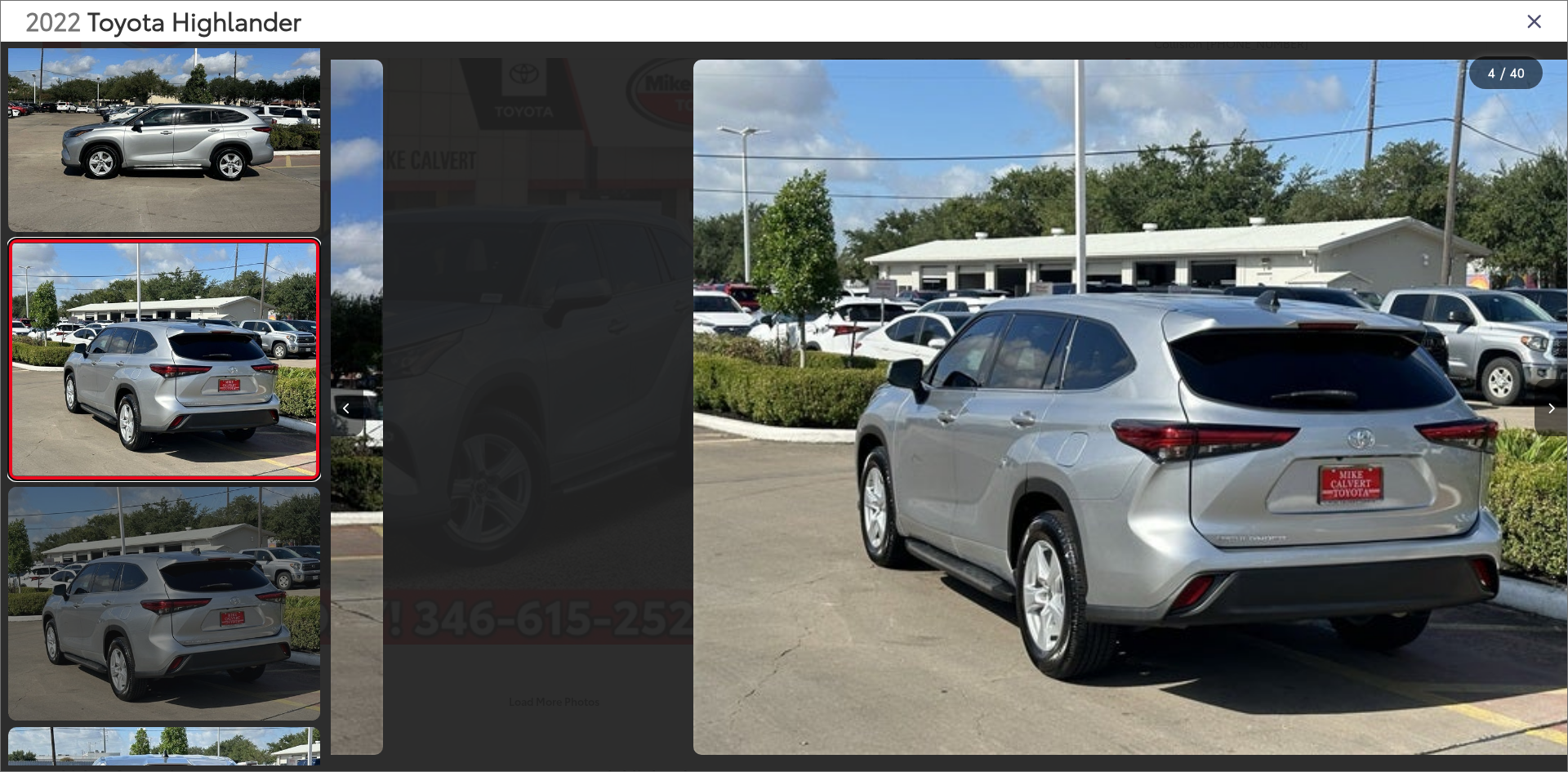
scroll to position [0, 3710]
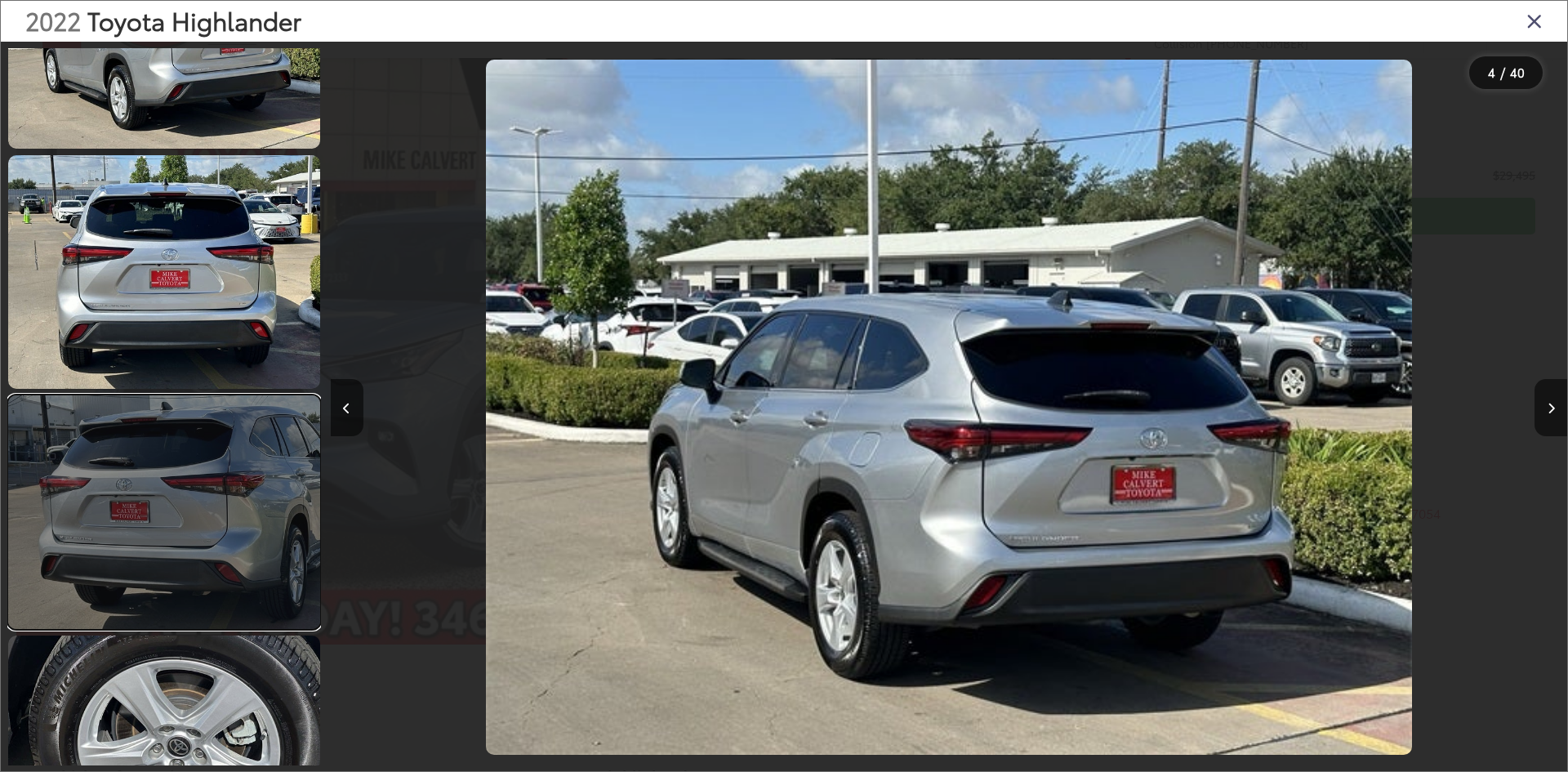
click at [229, 430] on link at bounding box center [164, 512] width 312 height 234
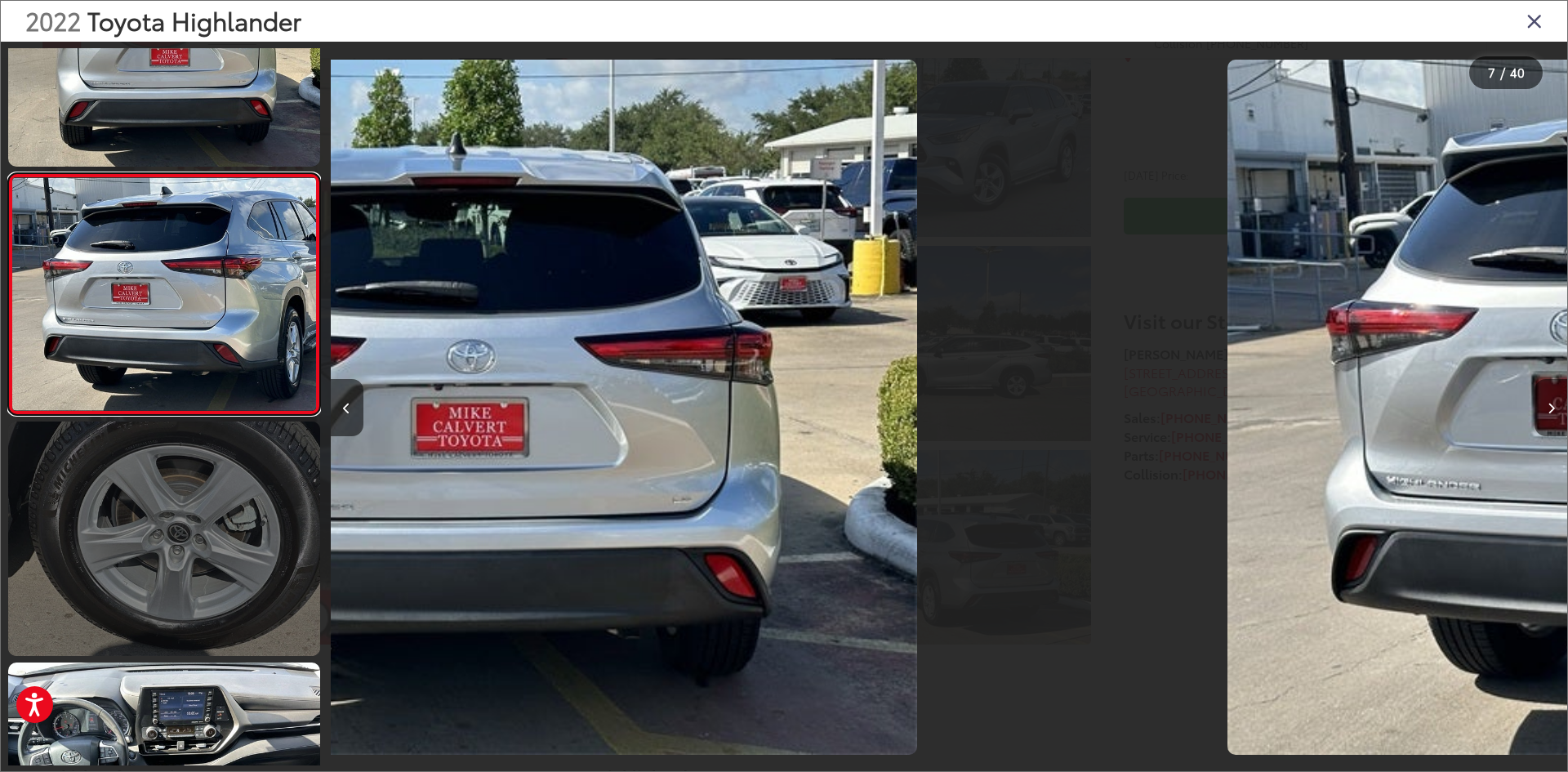
scroll to position [0, 7213]
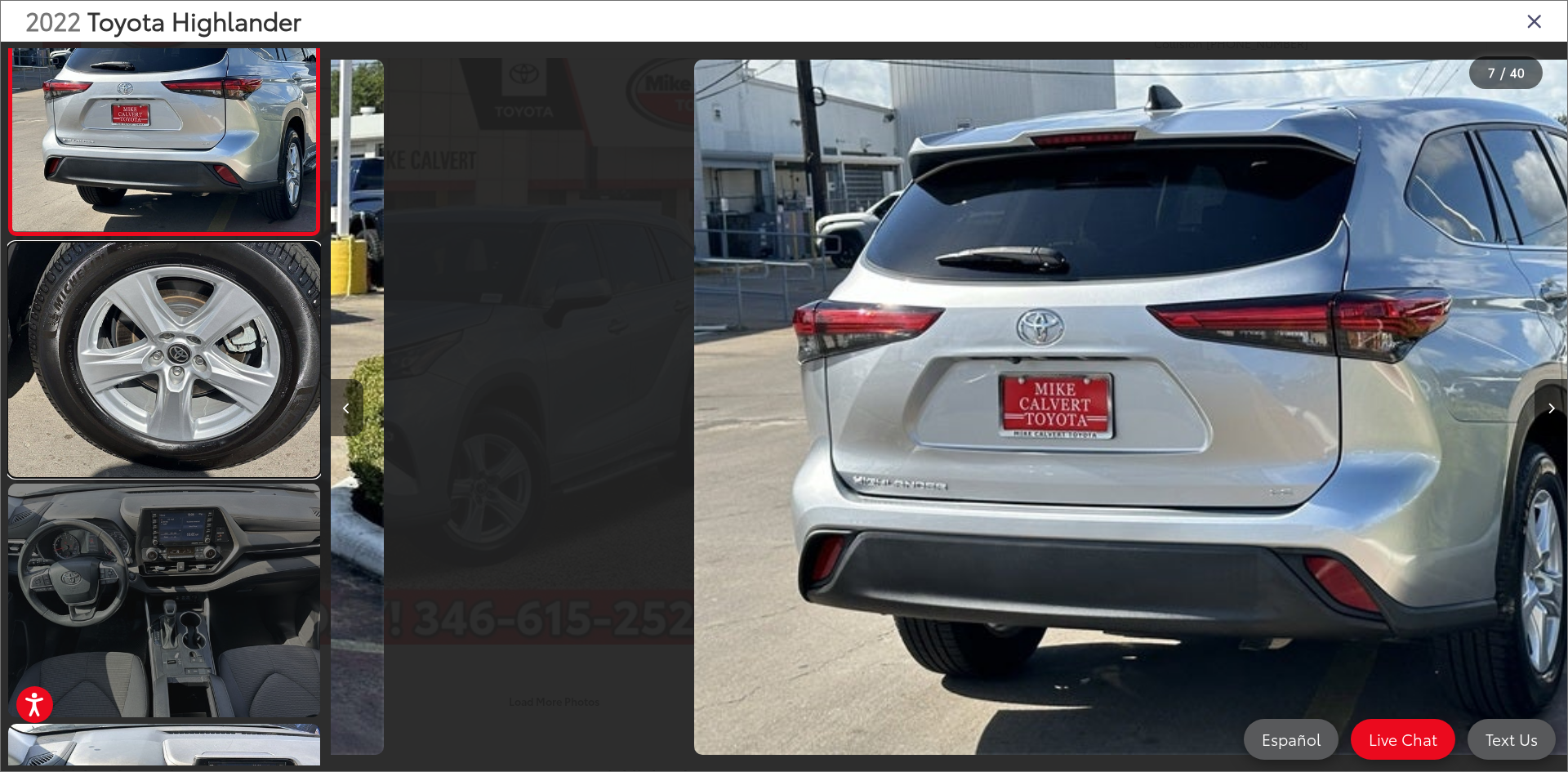
click at [178, 423] on link at bounding box center [164, 360] width 312 height 234
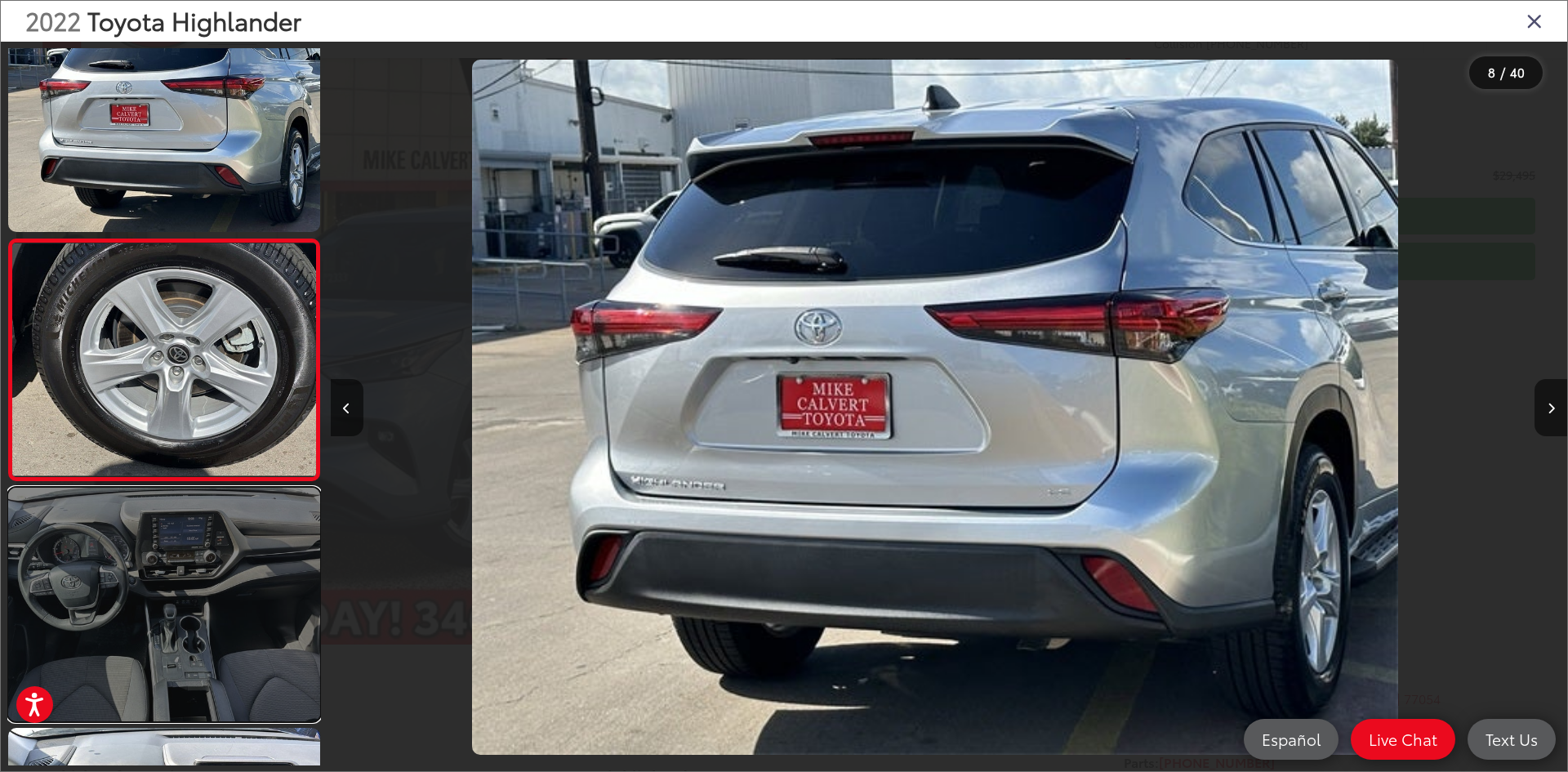
click at [190, 554] on link at bounding box center [164, 604] width 312 height 234
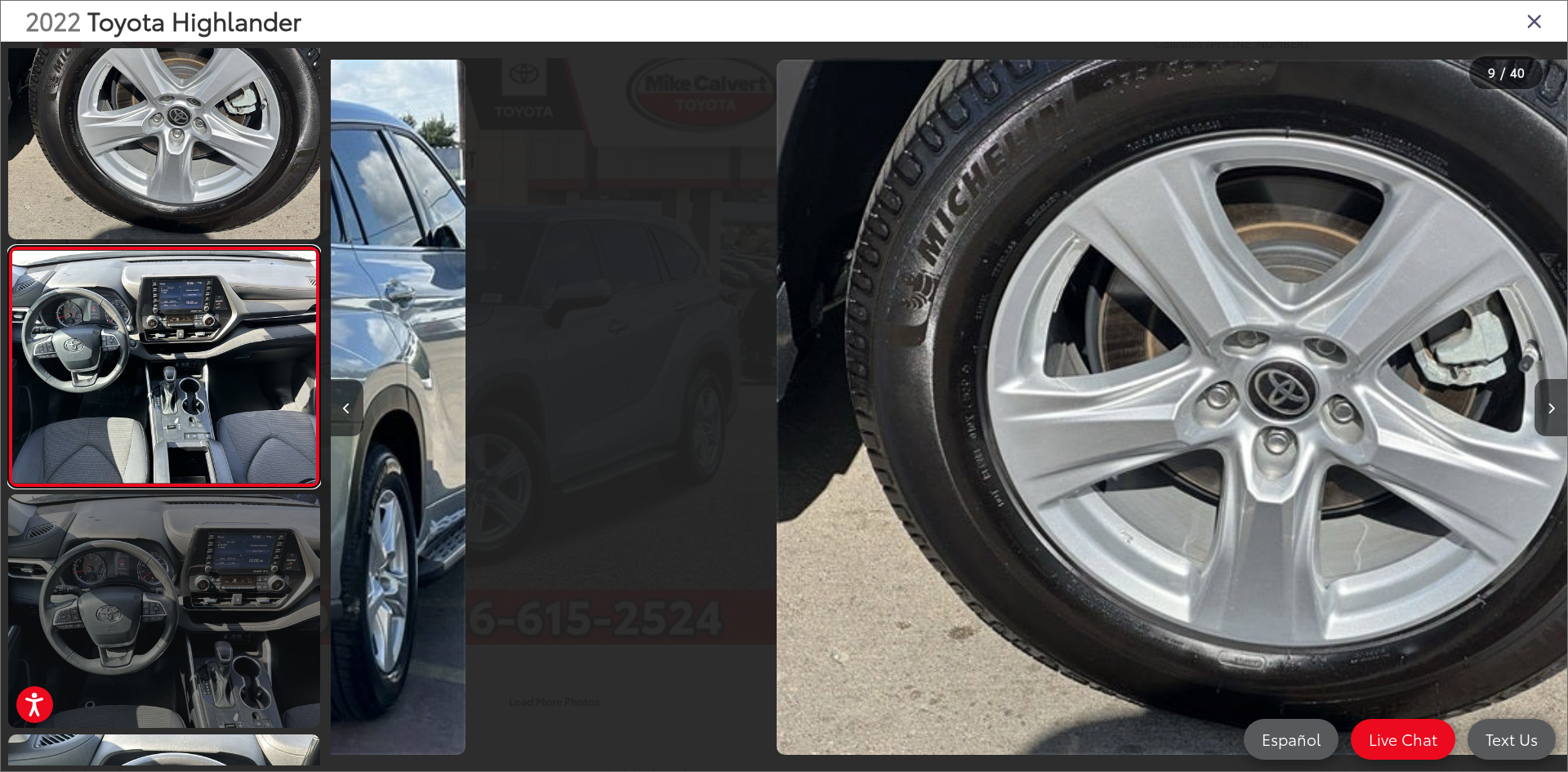
scroll to position [0, 9688]
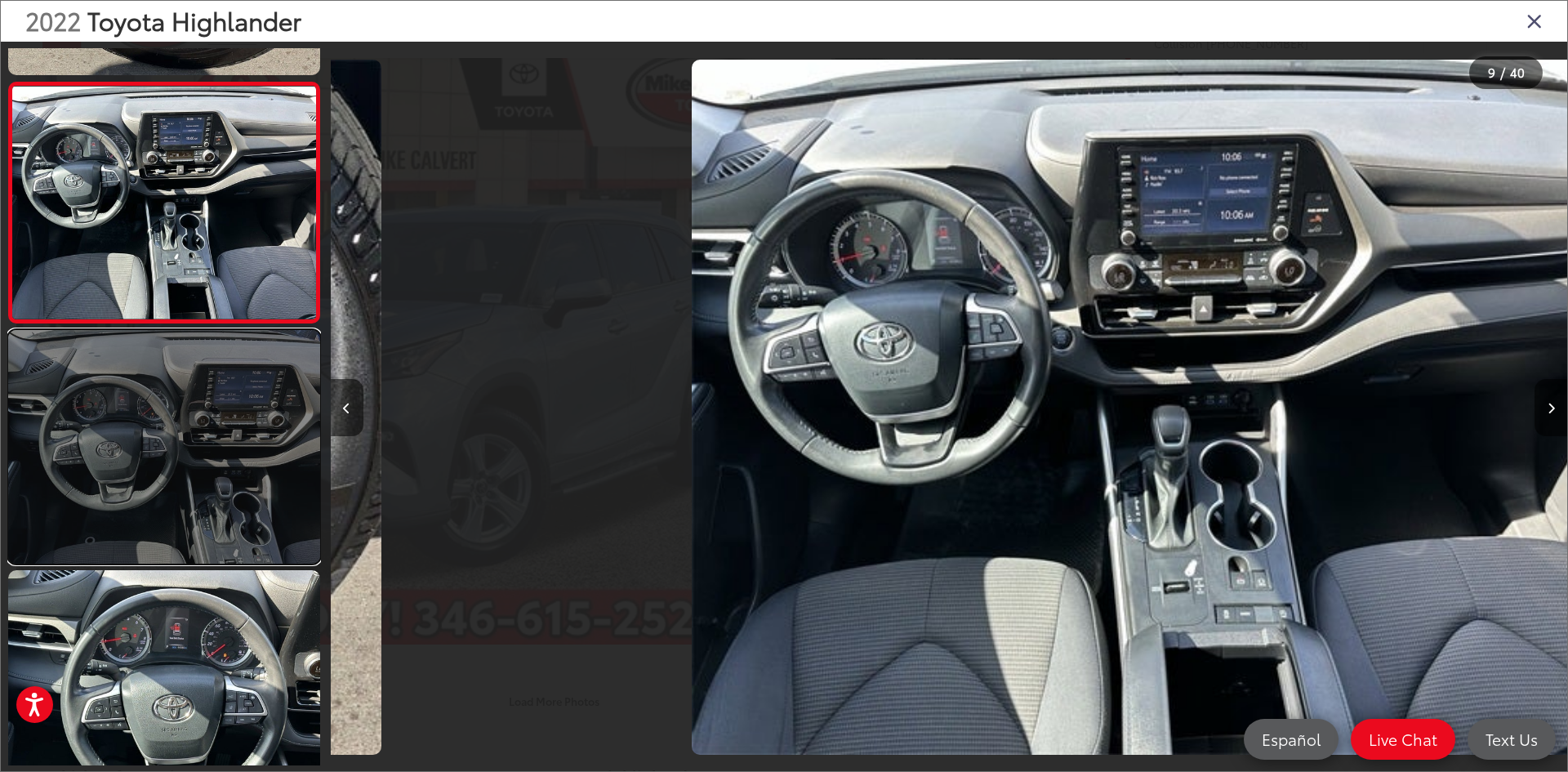
click at [217, 519] on link at bounding box center [164, 447] width 312 height 234
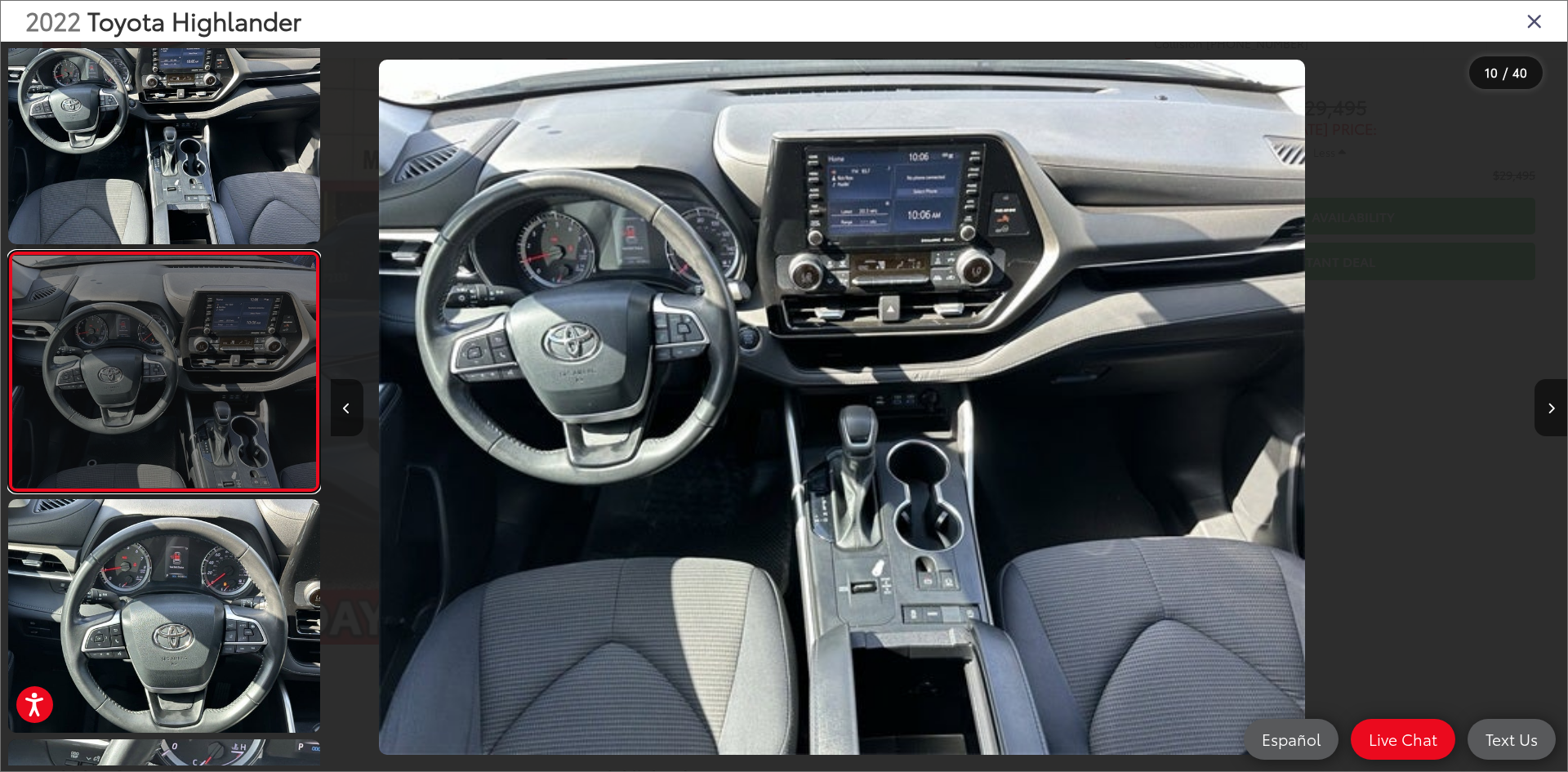
scroll to position [1973, 0]
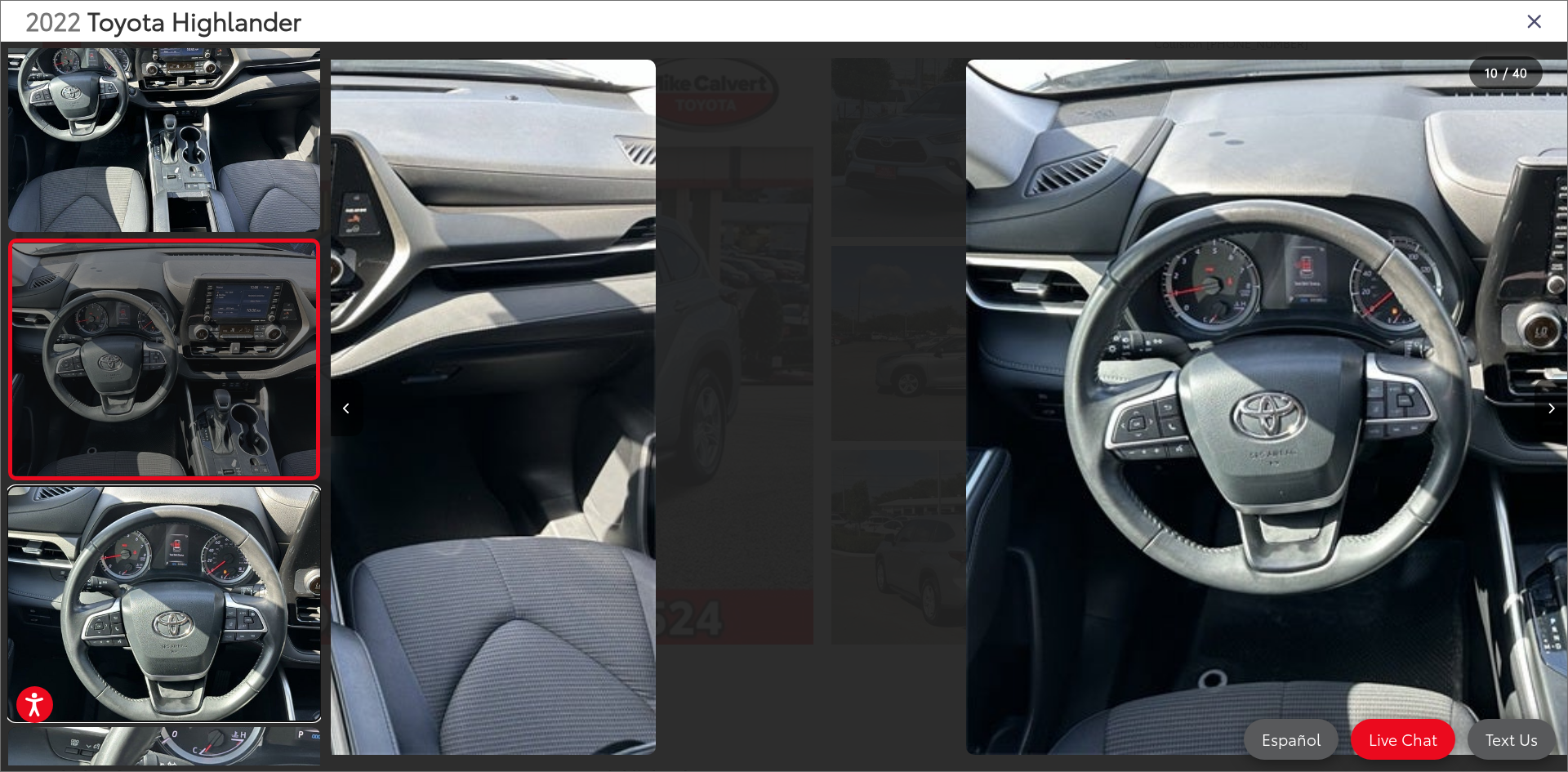
click at [217, 519] on link at bounding box center [164, 603] width 312 height 234
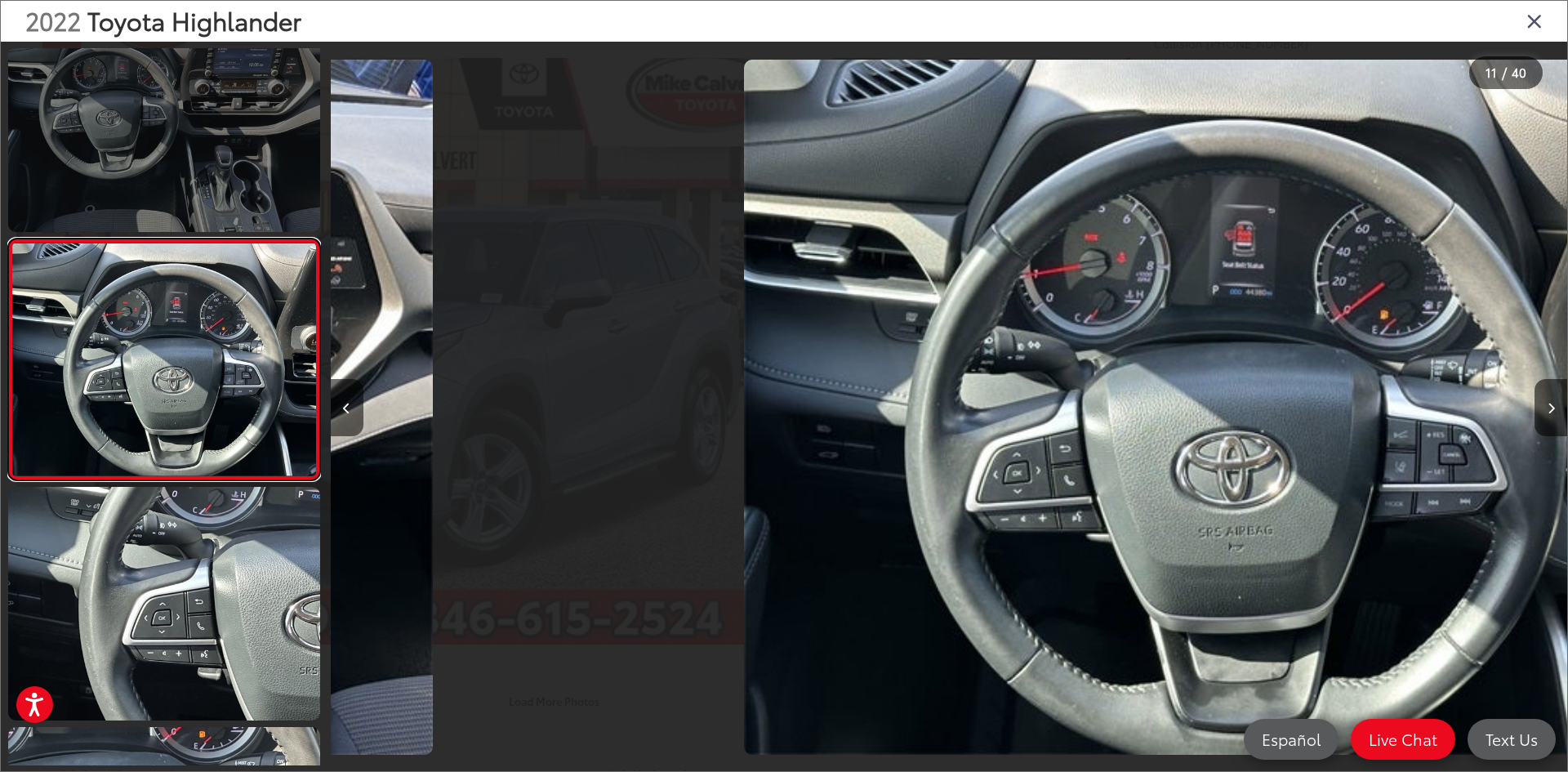
scroll to position [0, 0]
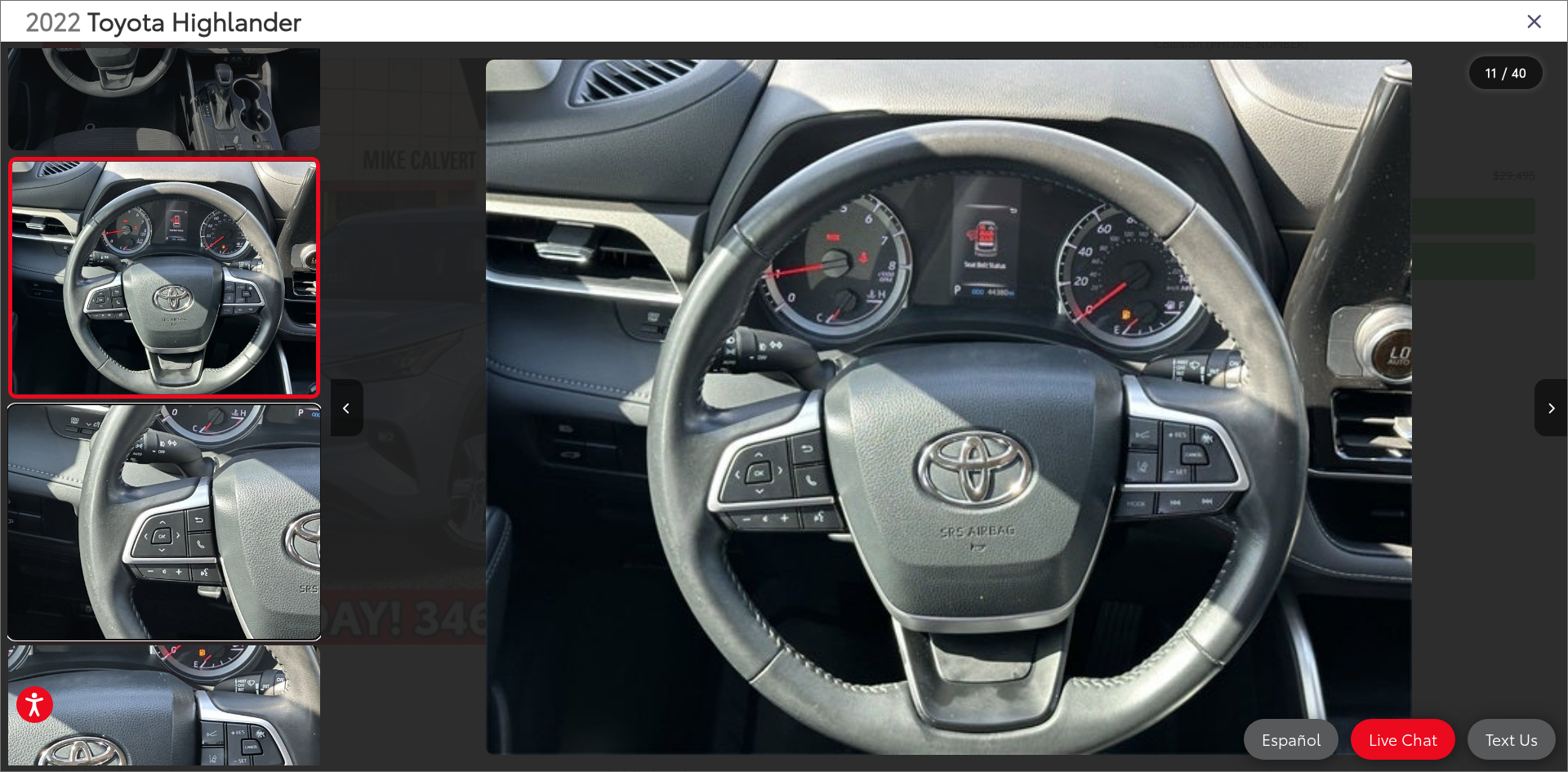
click at [217, 519] on link at bounding box center [164, 522] width 312 height 234
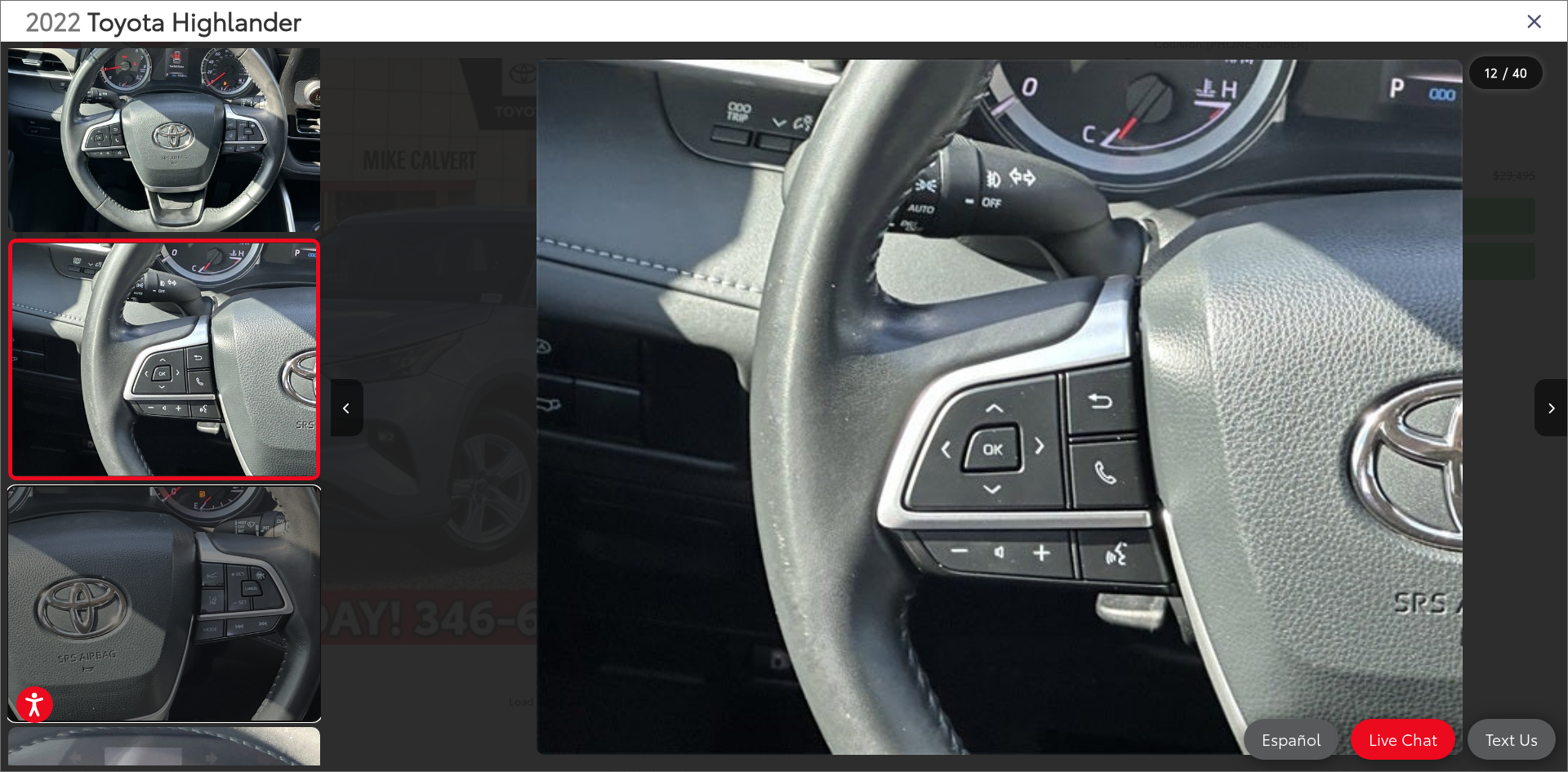
click at [217, 519] on link at bounding box center [164, 603] width 312 height 234
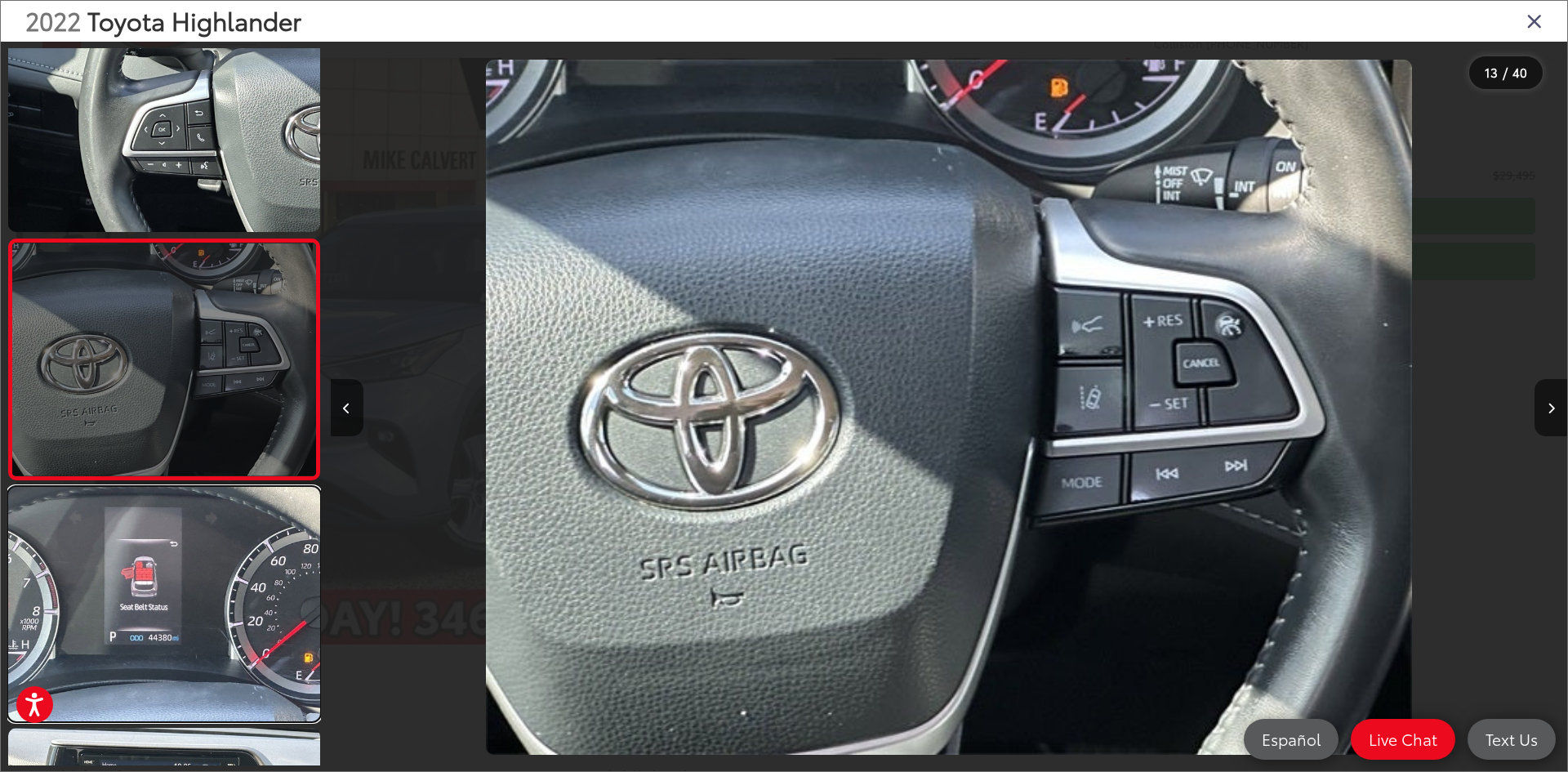
click at [217, 520] on link at bounding box center [164, 603] width 312 height 234
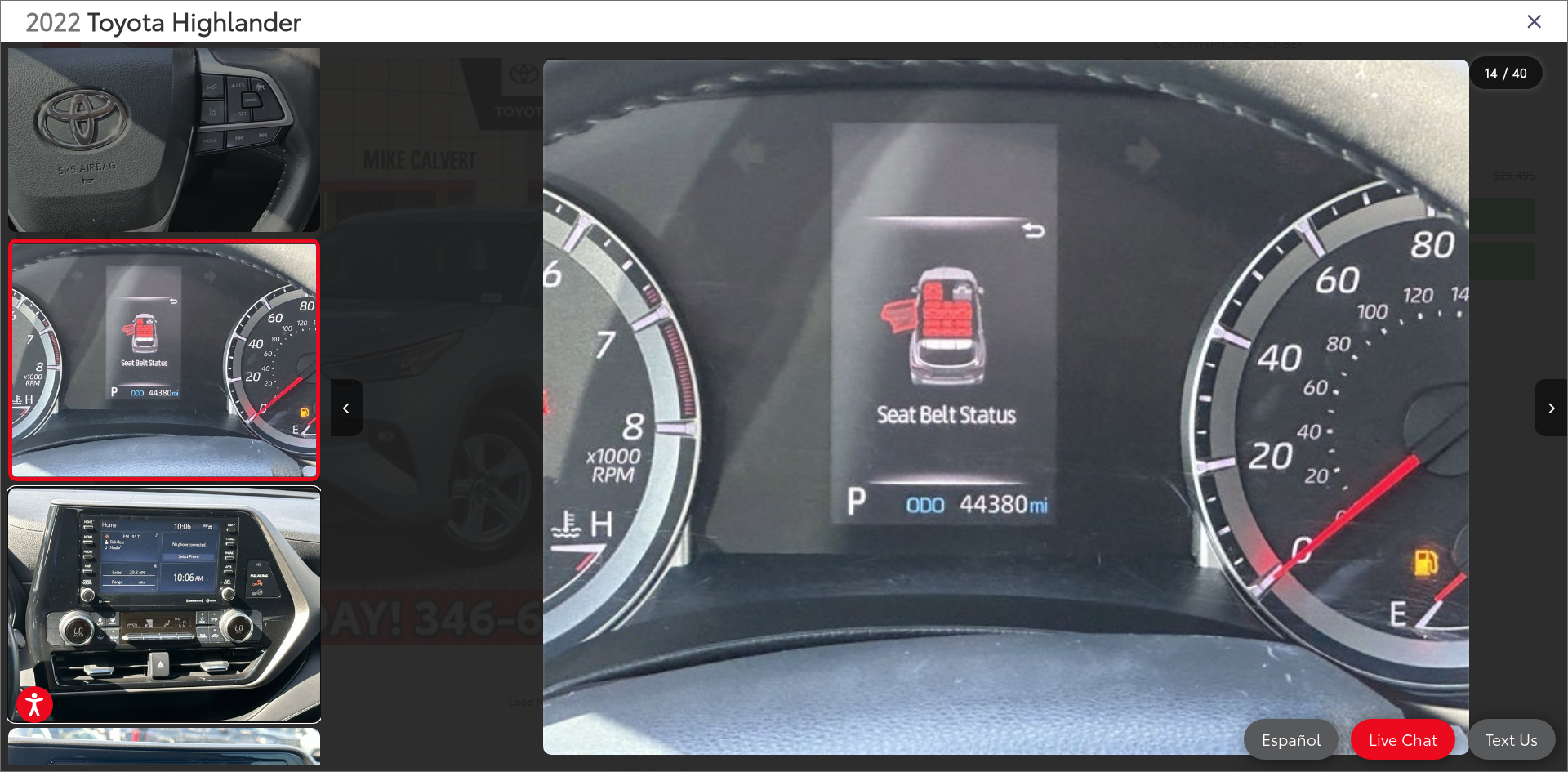
click at [217, 520] on link at bounding box center [164, 604] width 312 height 234
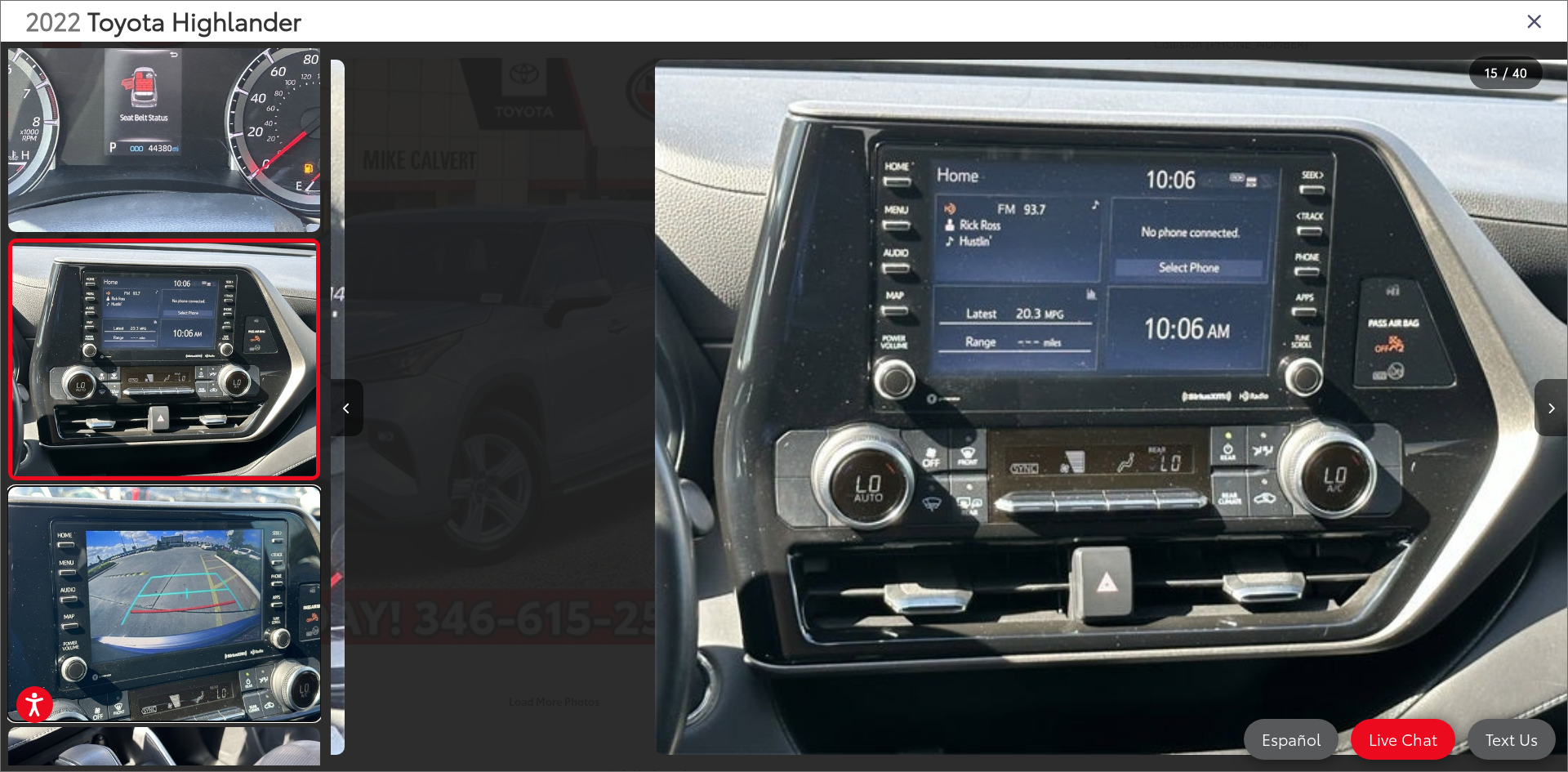
click at [217, 520] on link at bounding box center [164, 603] width 312 height 234
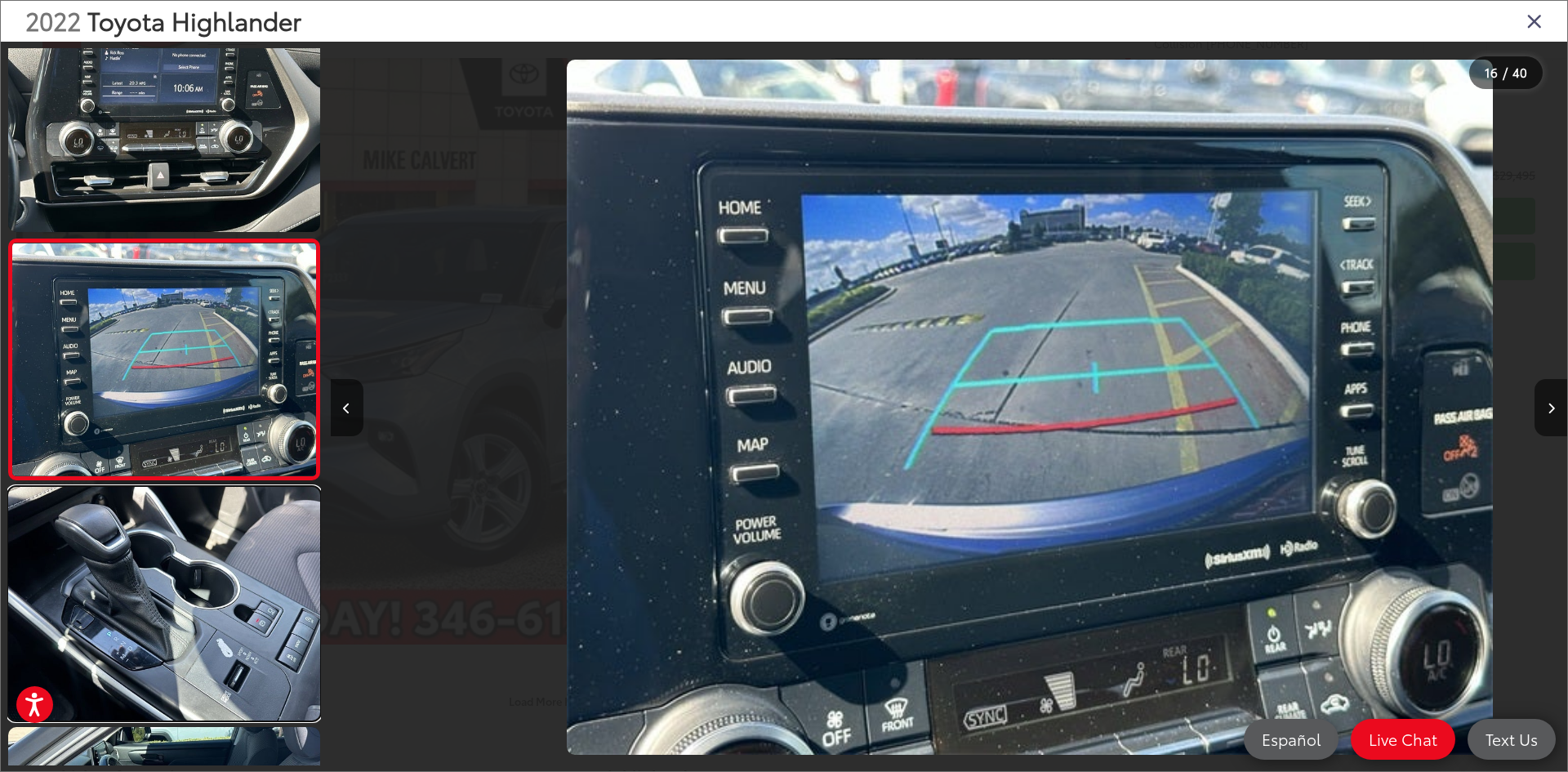
click at [217, 520] on link at bounding box center [164, 603] width 312 height 234
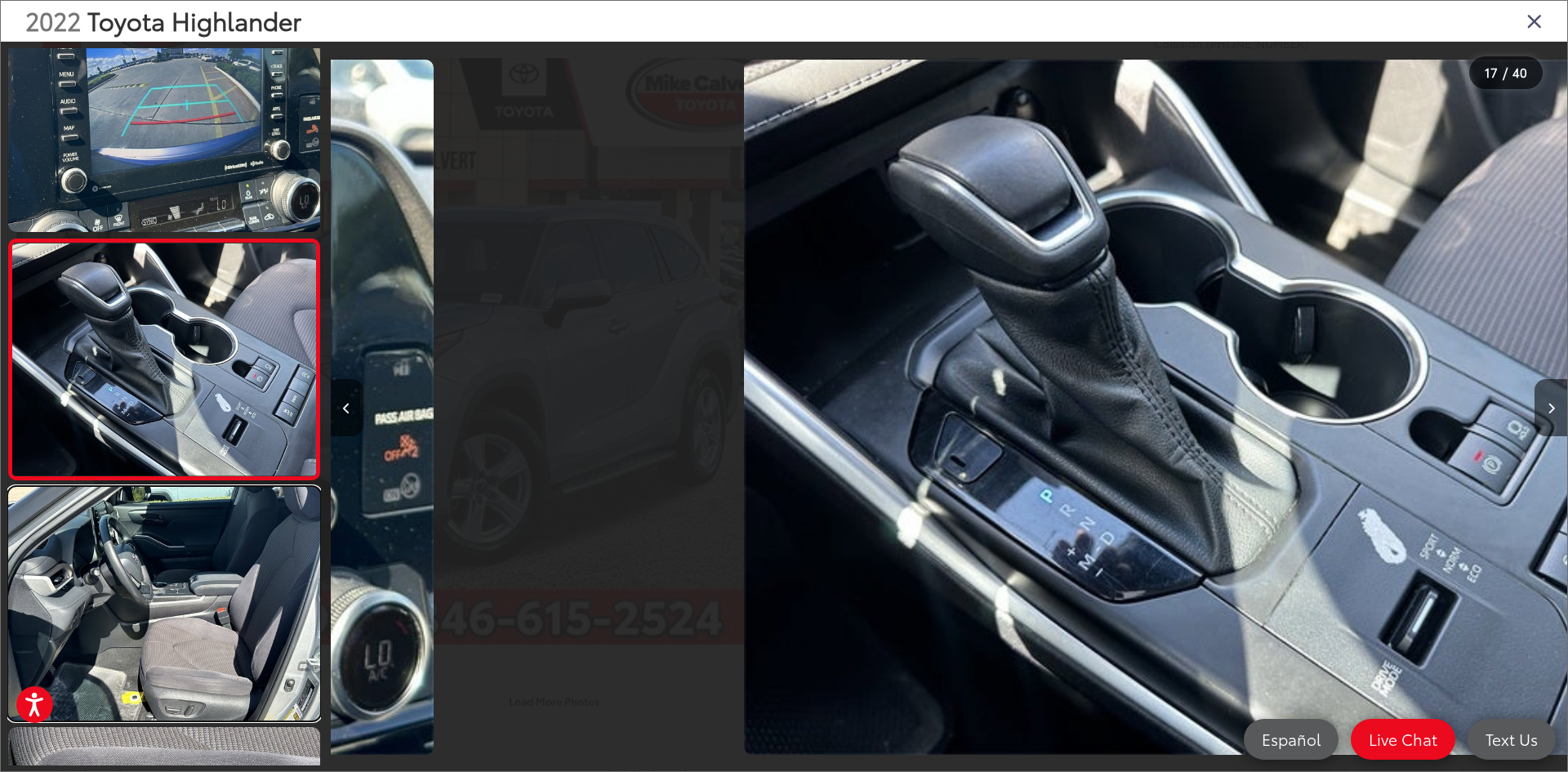
click at [217, 520] on link at bounding box center [164, 603] width 312 height 234
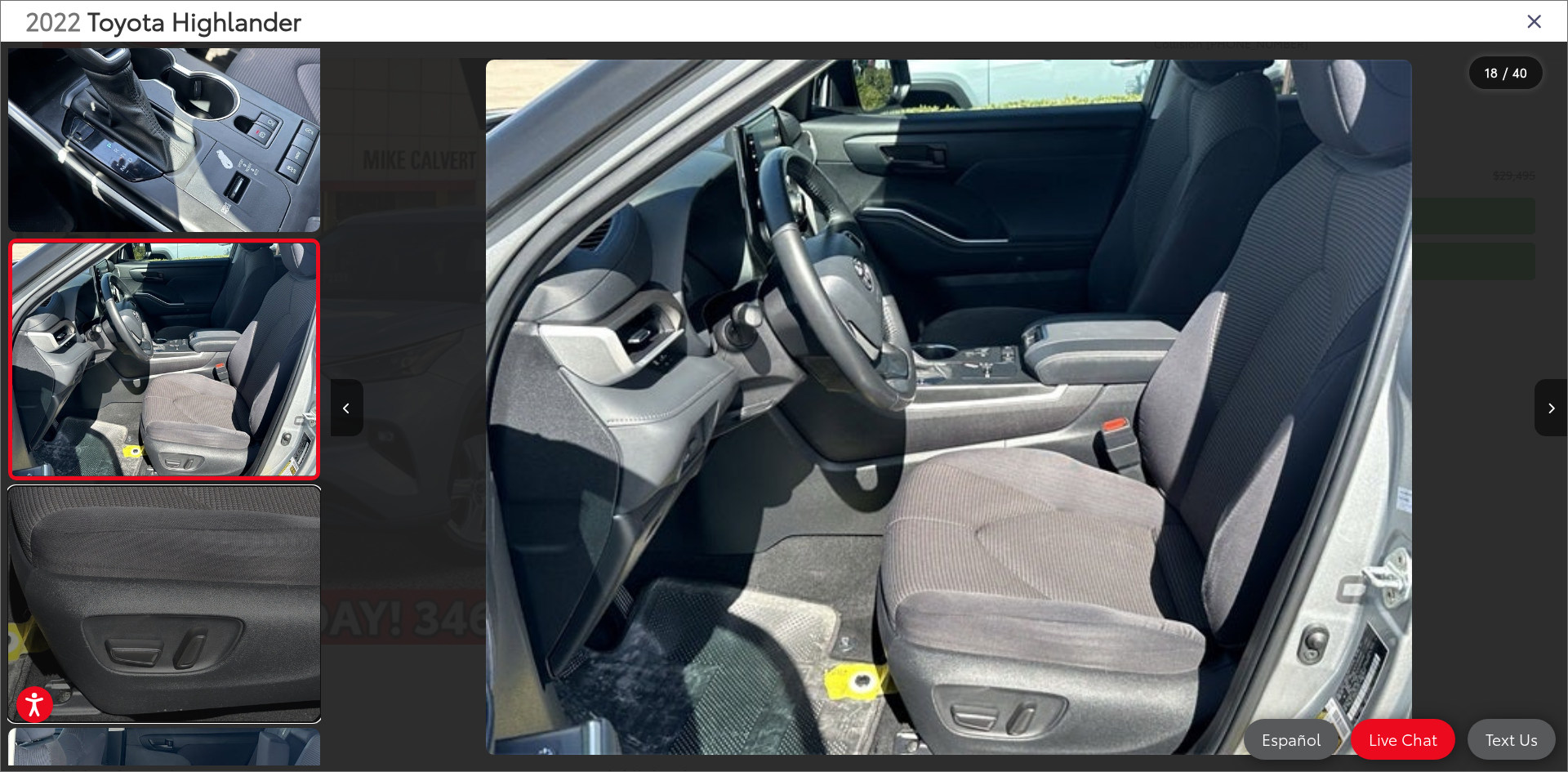
click at [217, 519] on link at bounding box center [164, 603] width 312 height 234
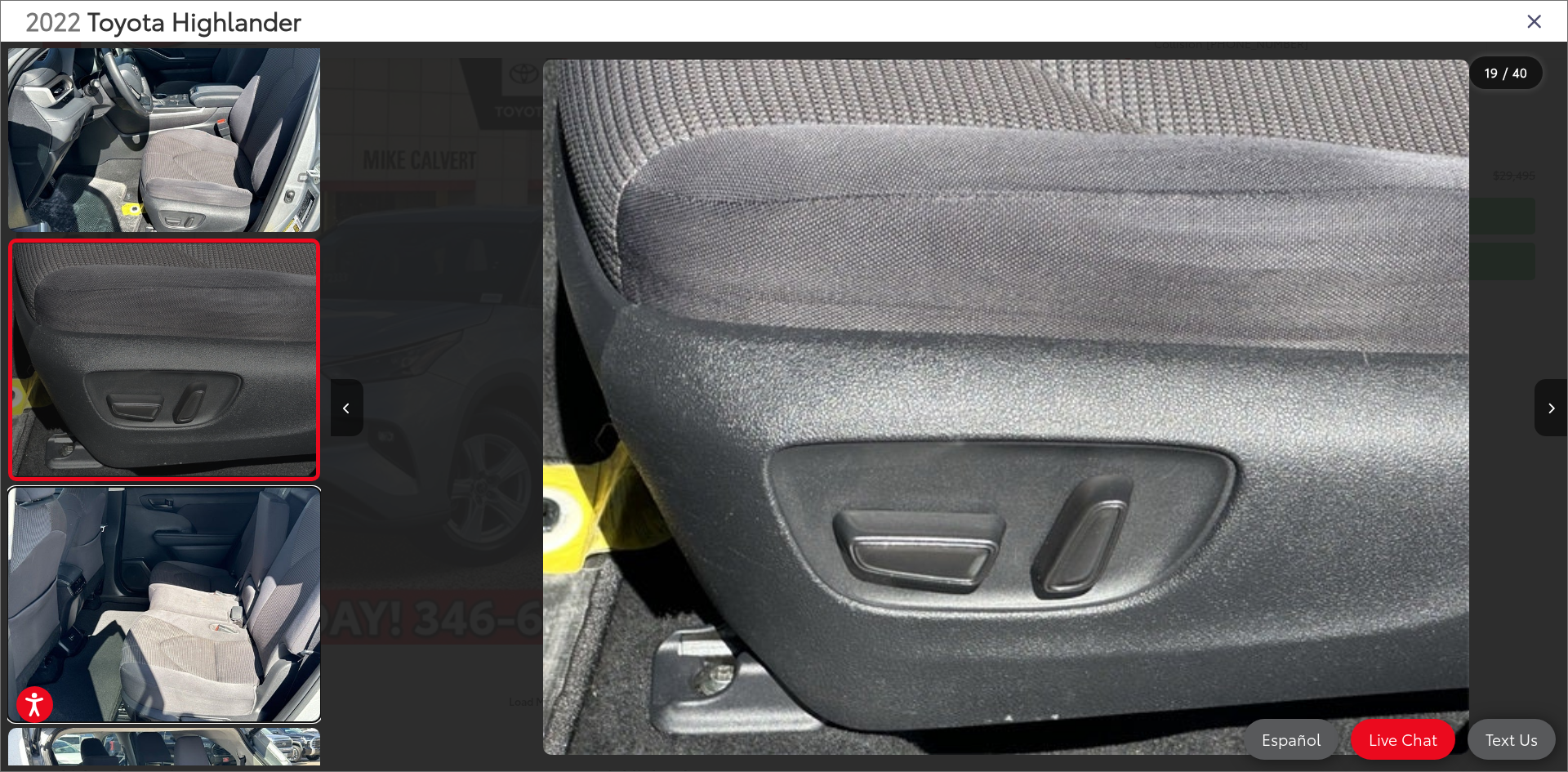
click at [217, 519] on link at bounding box center [164, 604] width 312 height 234
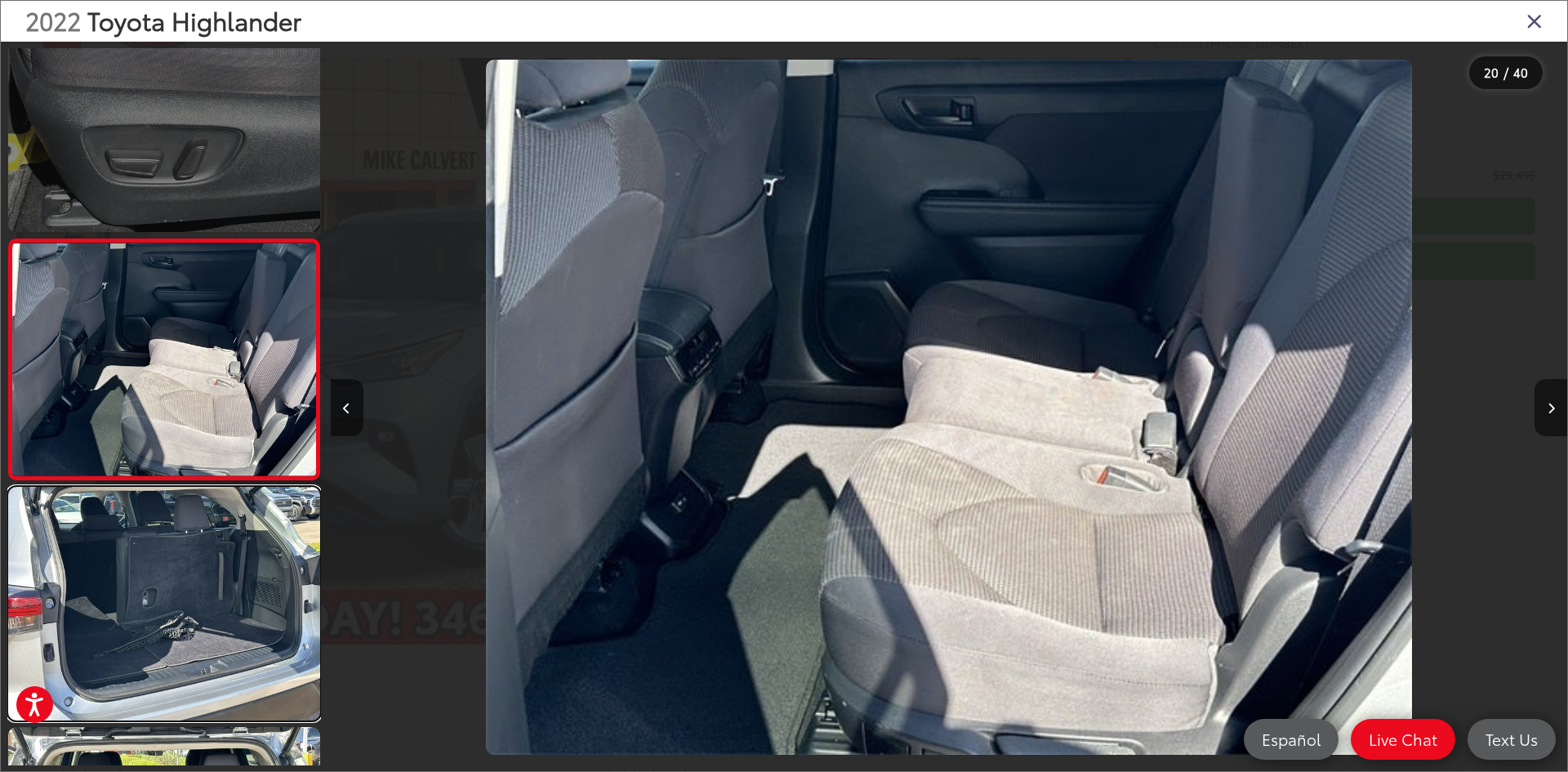
click at [217, 519] on link at bounding box center [164, 603] width 312 height 234
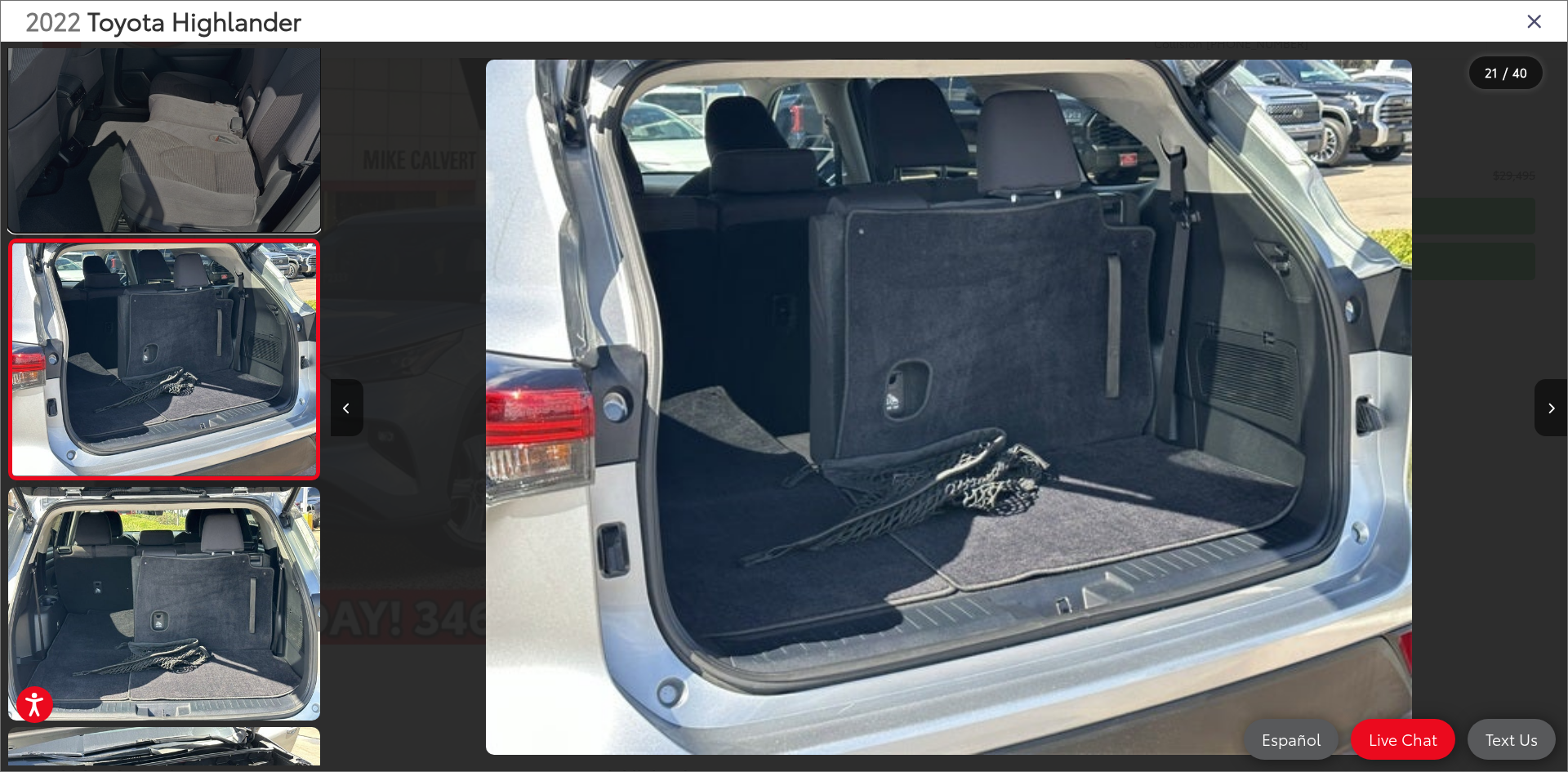
click at [203, 120] on link at bounding box center [164, 115] width 312 height 234
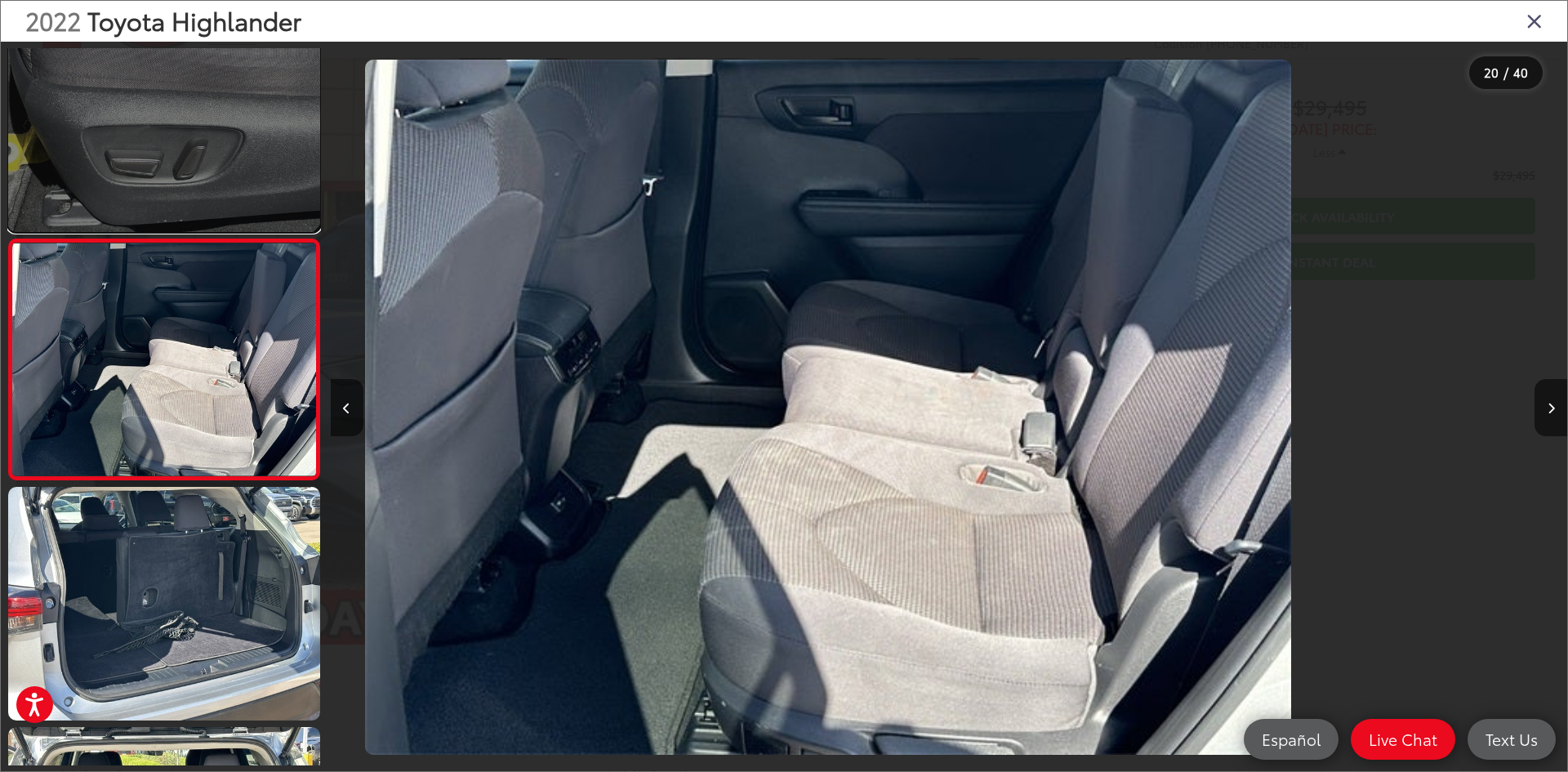
click at [203, 120] on link at bounding box center [164, 114] width 312 height 234
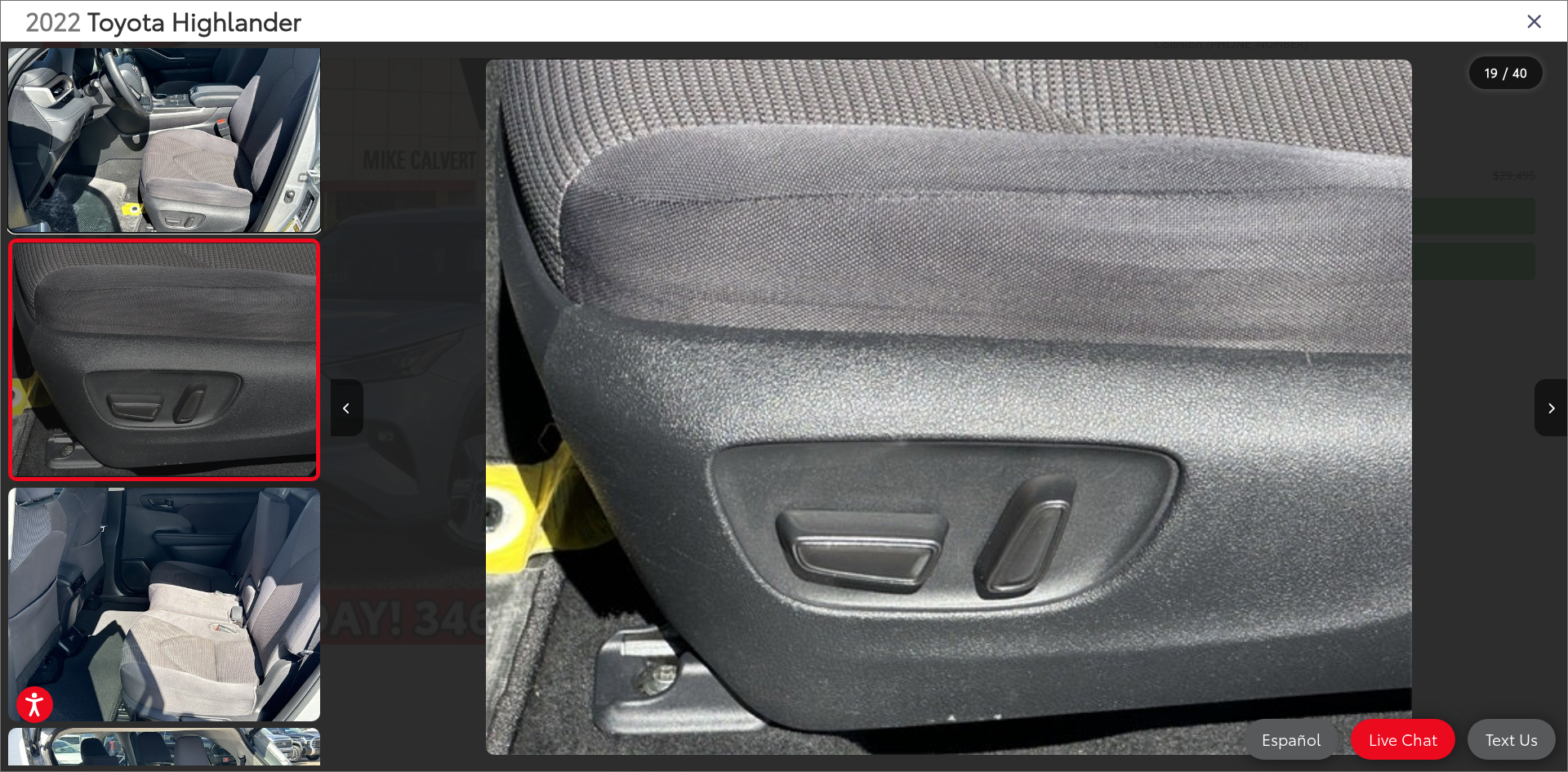
click at [203, 120] on link at bounding box center [164, 115] width 312 height 234
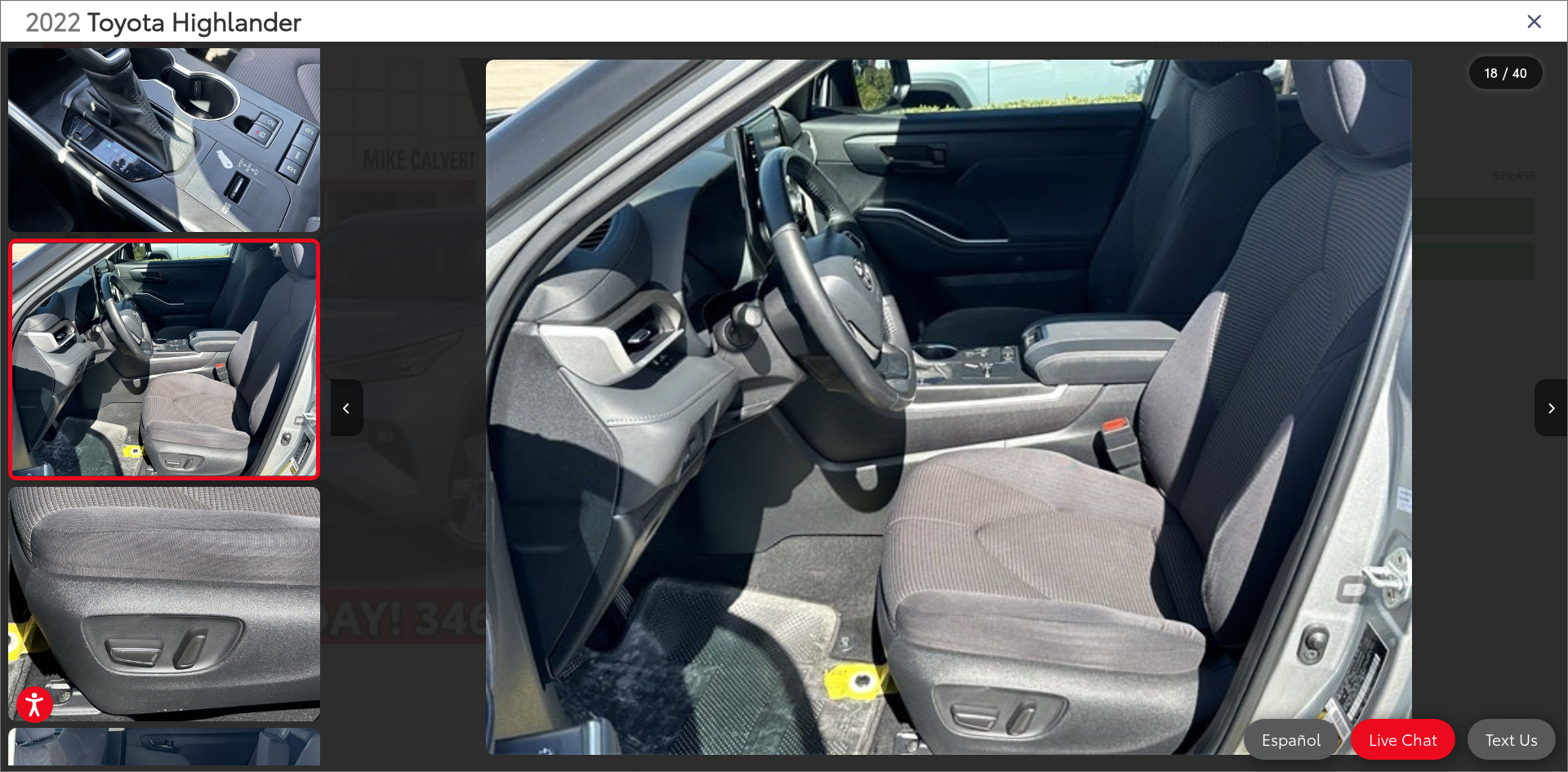
click at [1535, 15] on icon "Close gallery" at bounding box center [1534, 21] width 16 height 21
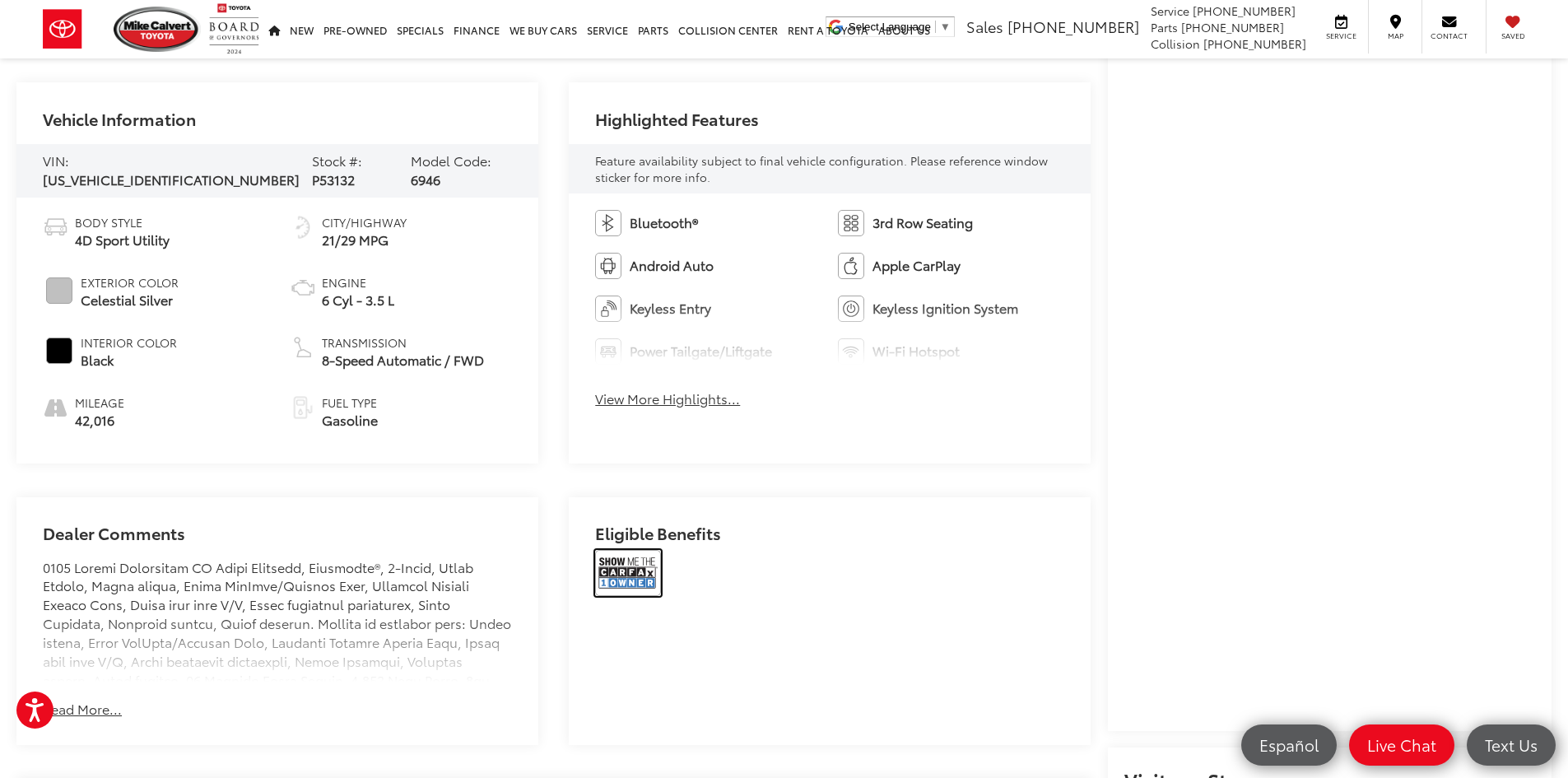
click at [642, 583] on img at bounding box center [628, 572] width 66 height 46
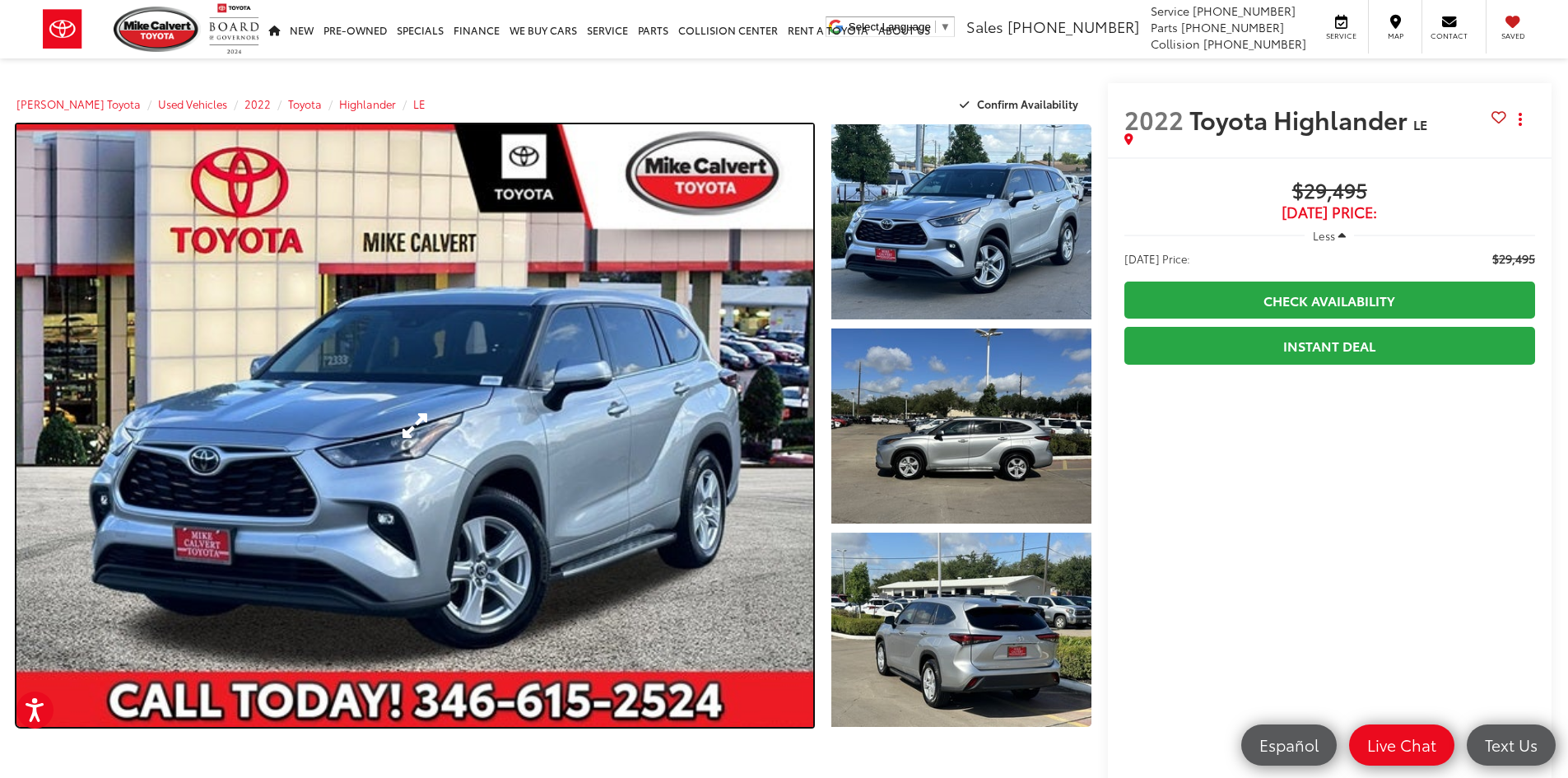
click at [477, 264] on link "Expand Photo 0" at bounding box center [415, 425] width 797 height 603
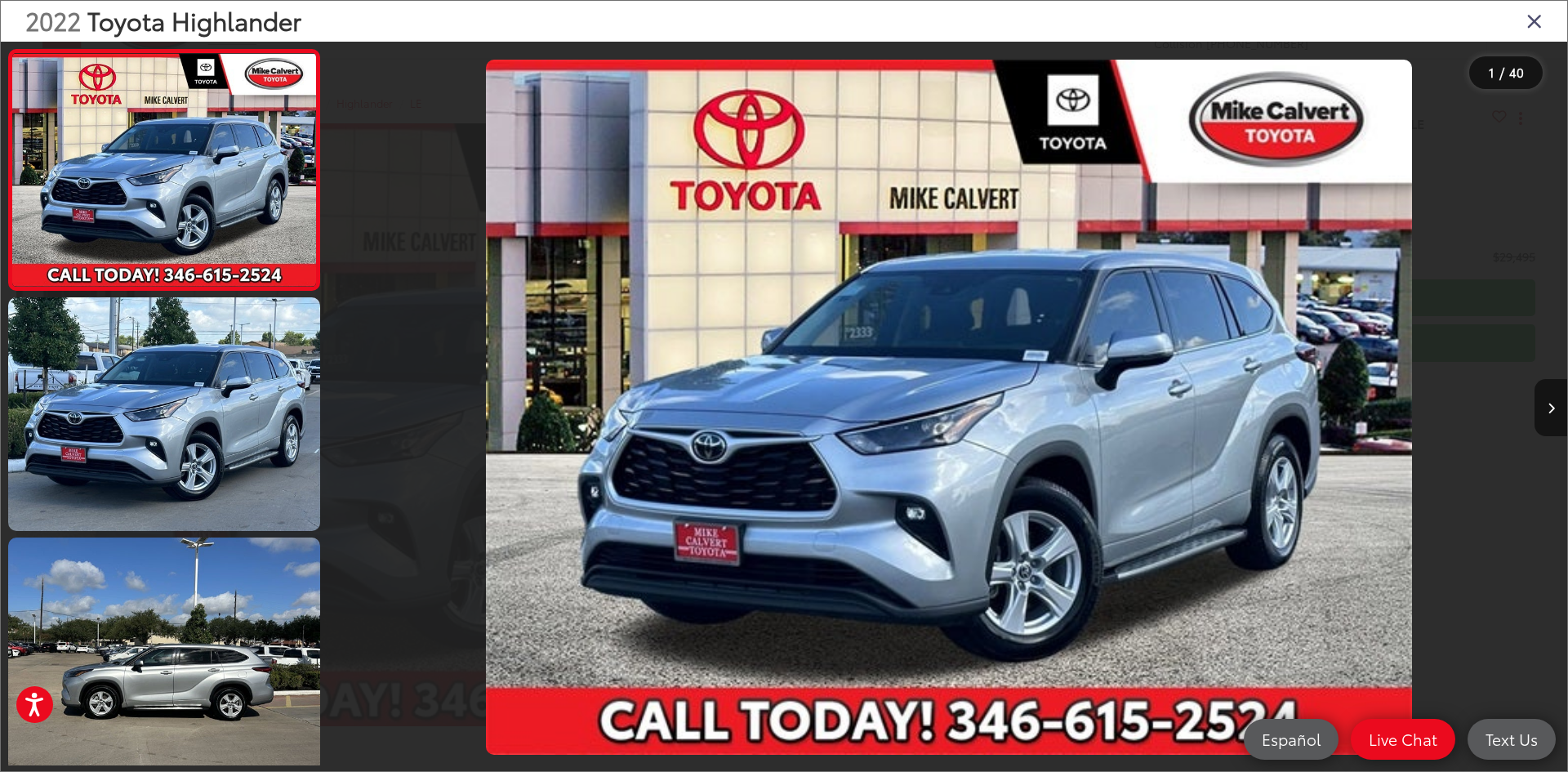
drag, startPoint x: 802, startPoint y: 303, endPoint x: 728, endPoint y: 271, distance: 80.6
click at [1525, 21] on div "2022 Toyota Highlander" at bounding box center [784, 21] width 1566 height 41
click at [1532, 18] on icon "Close gallery" at bounding box center [1534, 21] width 16 height 21
